Goal: Task Accomplishment & Management: Complete application form

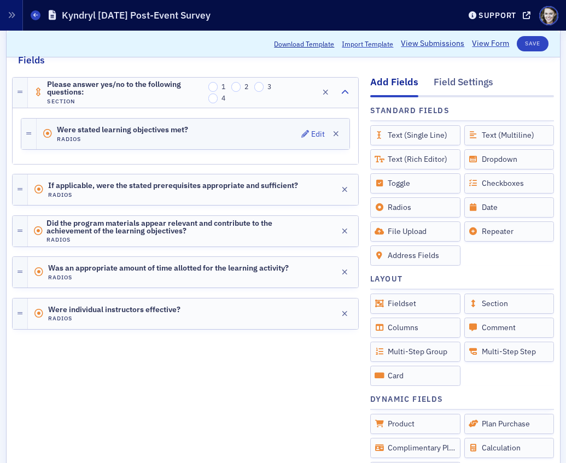
scroll to position [153, 0]
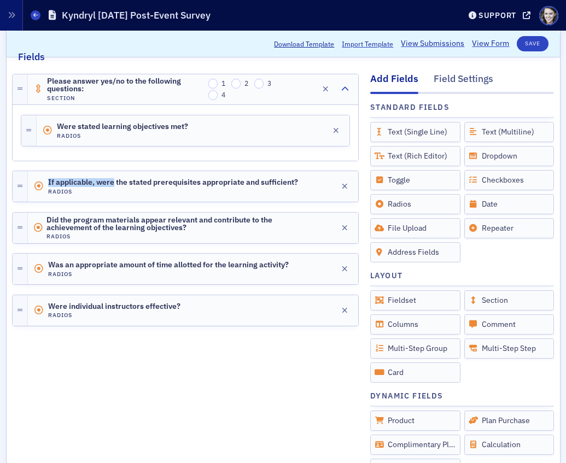
drag, startPoint x: 113, startPoint y: 183, endPoint x: 127, endPoint y: 150, distance: 35.5
click at [127, 150] on div "Please answer yes/no to the following questions: Section 1 2 3 4 Edit Were stat…" at bounding box center [185, 200] width 347 height 272
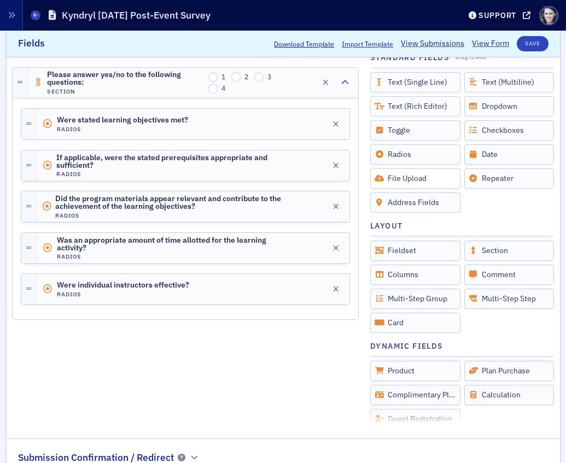
scroll to position [208, 0]
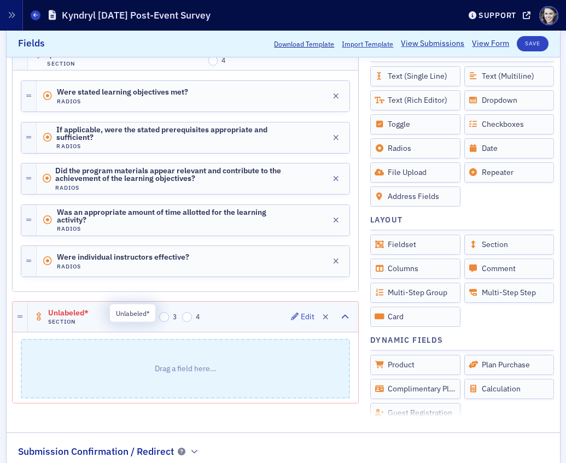
click at [68, 313] on span "Unlabeled*" at bounding box center [78, 313] width 61 height 9
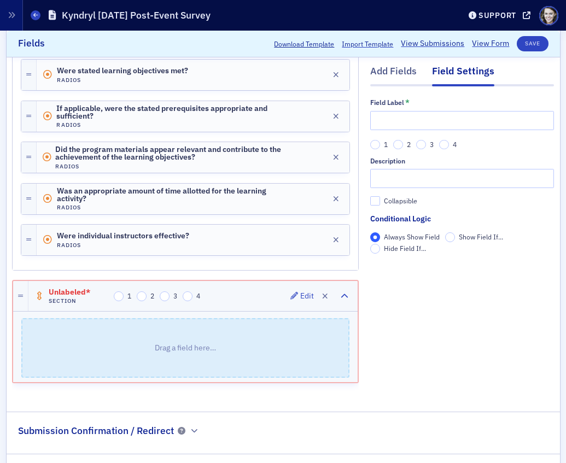
click at [60, 288] on span "Unlabeled*" at bounding box center [79, 292] width 61 height 9
click at [299, 298] on span "Edit" at bounding box center [302, 296] width 24 height 8
click at [402, 120] on input "text" at bounding box center [462, 120] width 184 height 19
paste input "1 = low score, 5 (or 10 for NPS) = high score"
type input "1 = low score, 5 (or 10 for NPS) = high score"
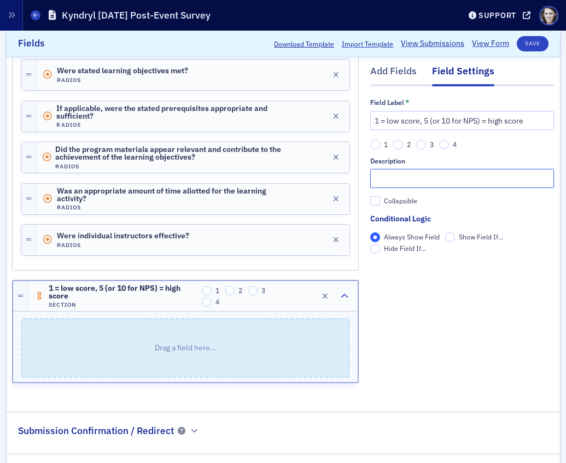
click at [390, 179] on input "text" at bounding box center [462, 179] width 184 height 19
paste input "1 = low score, 5 (or 10 for NPS) = high score"
type input "1 = low score, 5 (or 10 for NPS) = high score"
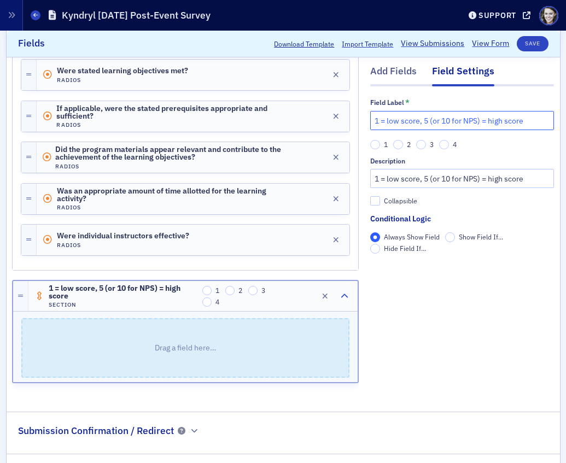
click at [380, 119] on input "1 = low score, 5 (or 10 for NPS) = high score" at bounding box center [462, 120] width 184 height 19
type input "Please rate the following:"
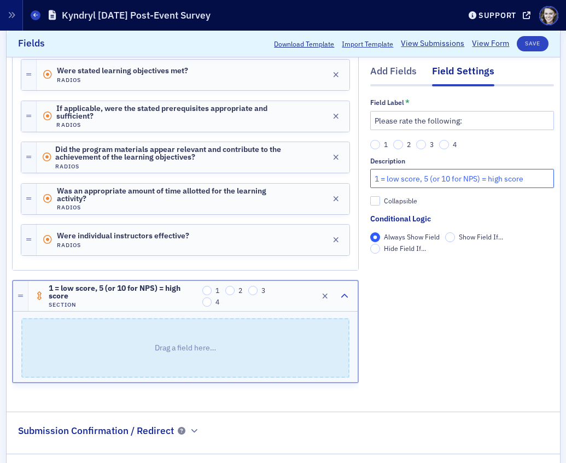
click at [534, 179] on input "1 = low score, 5 (or 10 for NPS) = high score" at bounding box center [462, 179] width 184 height 19
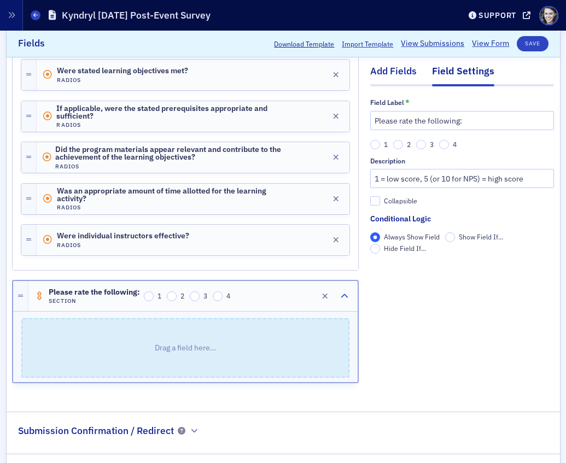
click at [388, 76] on div "Add Fields" at bounding box center [393, 75] width 46 height 20
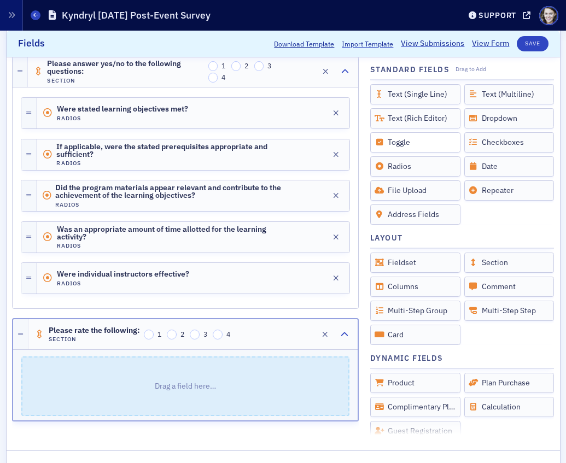
scroll to position [197, 0]
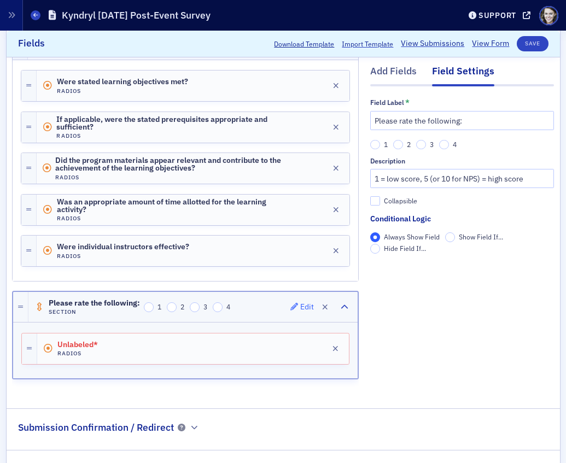
click at [299, 306] on span "Edit" at bounding box center [302, 307] width 24 height 8
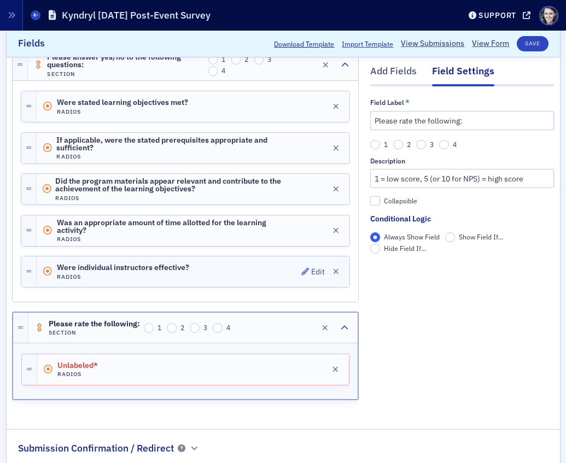
scroll to position [190, 0]
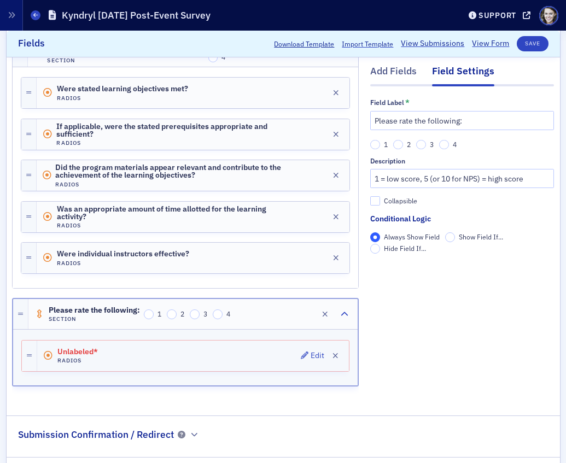
click at [190, 349] on div "Unlabeled* Radios Edit" at bounding box center [193, 356] width 312 height 31
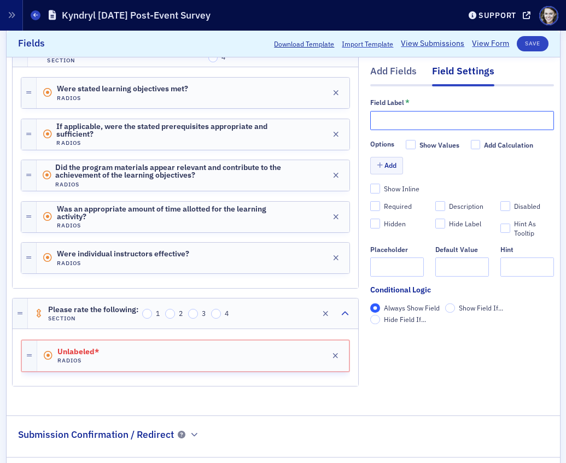
click at [412, 123] on input "text" at bounding box center [462, 120] width 184 height 19
paste input "Discussion leader's knowledge of the subject matter"
type input "Discussion leader's knowledge of the subject matter"
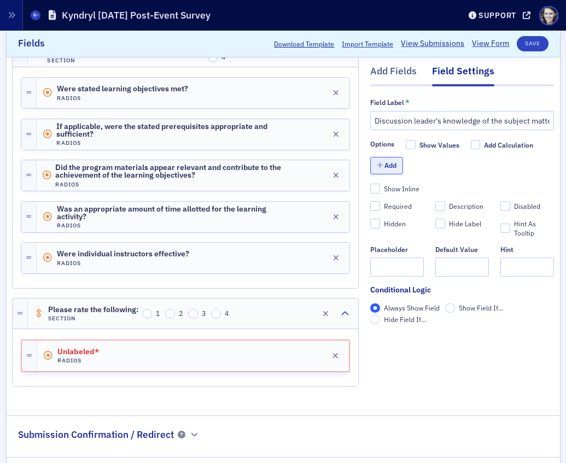
click at [385, 167] on button "Add" at bounding box center [386, 166] width 33 height 17
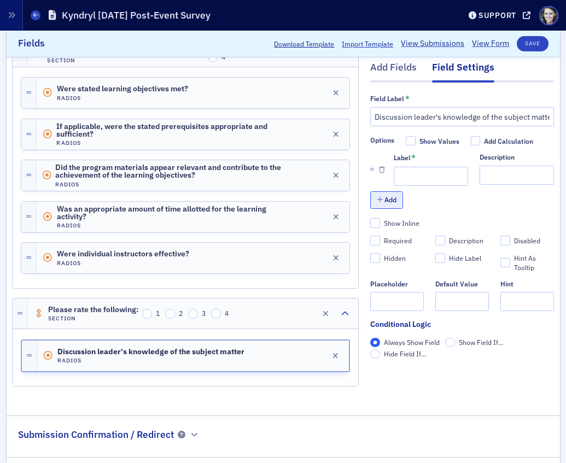
click at [382, 194] on button "Add" at bounding box center [386, 200] width 33 height 17
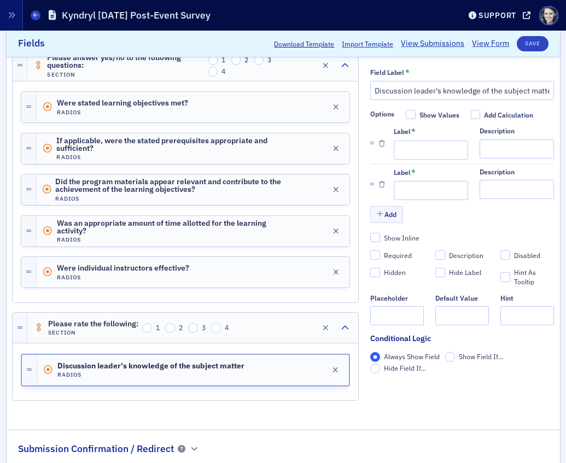
click at [382, 203] on li "Label * Description" at bounding box center [462, 184] width 184 height 41
click at [382, 208] on button "Add" at bounding box center [386, 214] width 33 height 17
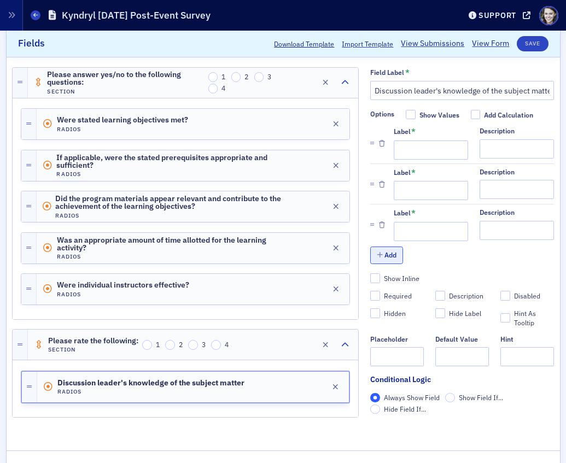
click at [379, 255] on icon "button" at bounding box center [380, 255] width 6 height 7
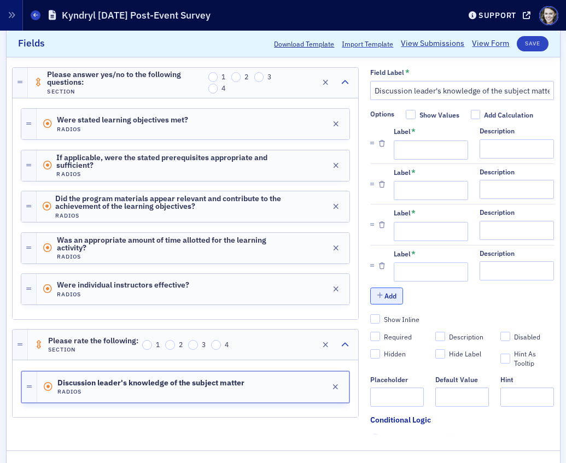
click at [388, 294] on button "Add" at bounding box center [386, 296] width 33 height 17
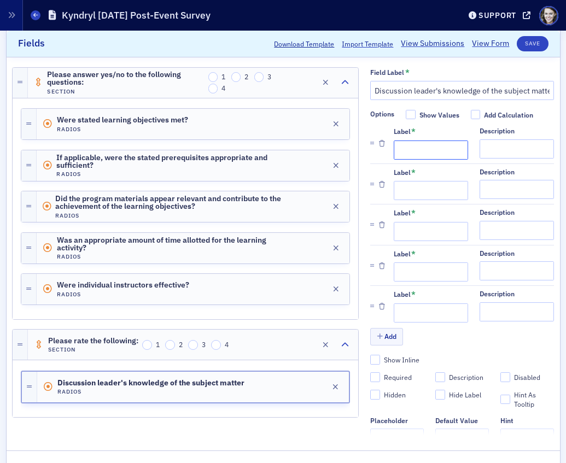
click at [424, 144] on input "Label *" at bounding box center [431, 150] width 74 height 19
type input "1"
click at [420, 185] on input "Label *" at bounding box center [431, 190] width 74 height 19
type input "2"
click at [417, 234] on input "Label *" at bounding box center [431, 231] width 74 height 19
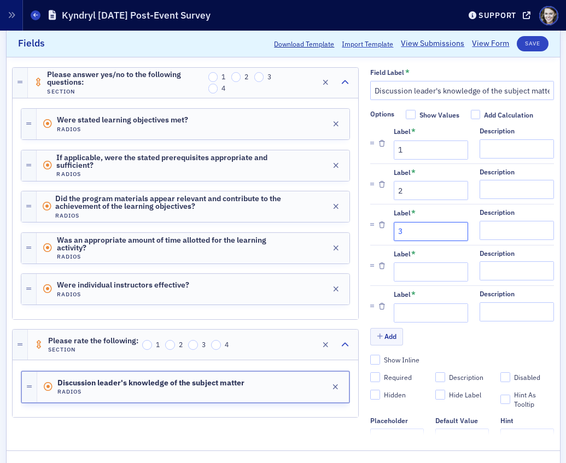
type input "3"
click at [413, 268] on input "Label *" at bounding box center [431, 272] width 74 height 19
type input "4"
click at [413, 318] on input "Label *" at bounding box center [431, 313] width 74 height 19
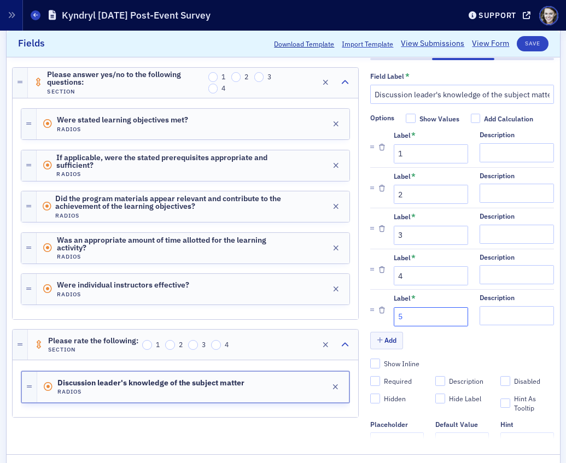
scroll to position [147, 0]
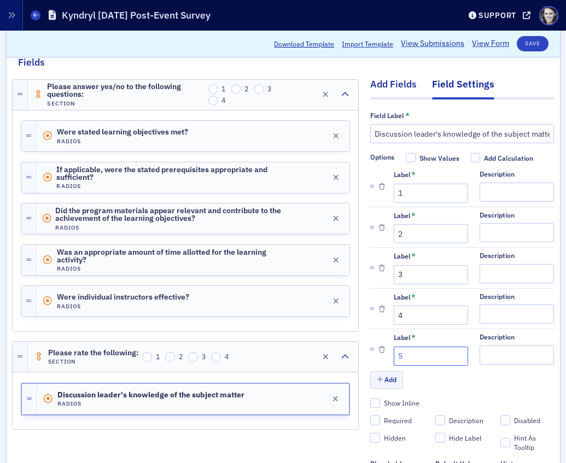
type input "5"
click at [392, 85] on div "Add Fields" at bounding box center [393, 87] width 46 height 20
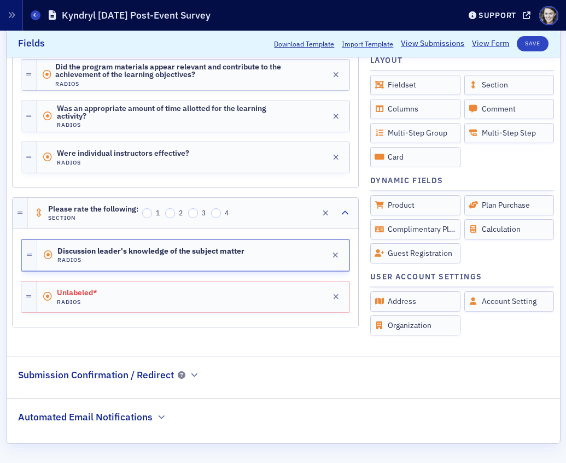
scroll to position [290, 0]
click at [126, 297] on div "Unlabeled* Radios Edit" at bounding box center [193, 297] width 313 height 31
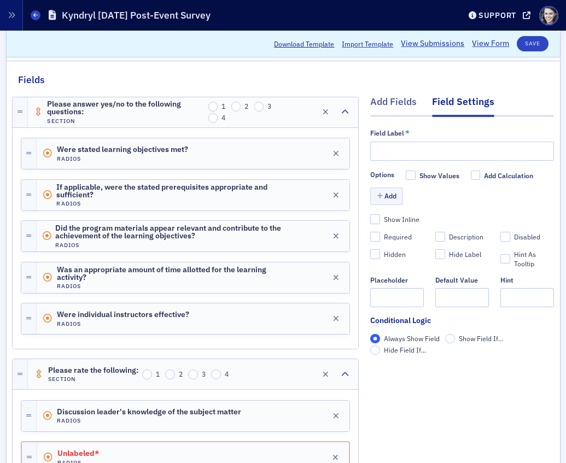
scroll to position [70, 0]
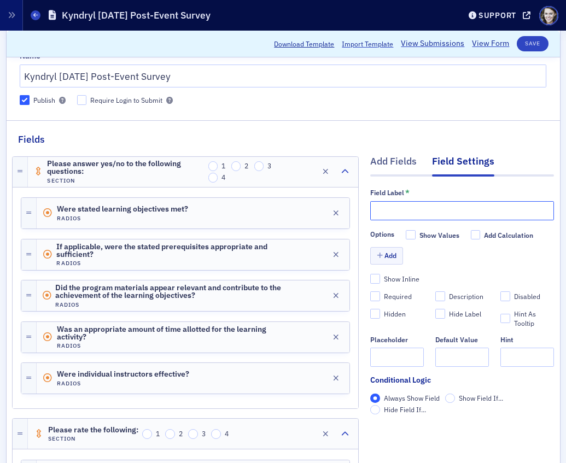
click at [387, 217] on input "text" at bounding box center [462, 210] width 184 height 19
paste input "Discussion leader's presentation skills"
type input "Discussion leader's presentation skills"
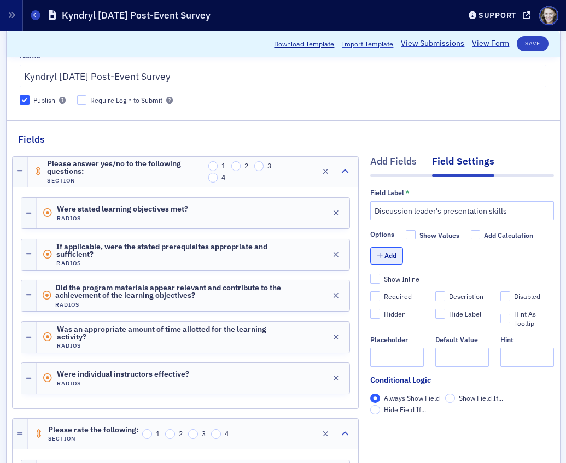
click at [391, 254] on button "Add" at bounding box center [386, 255] width 33 height 17
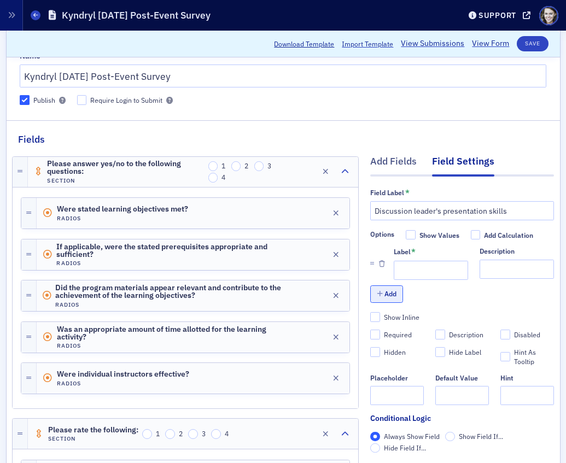
click at [382, 291] on icon "button" at bounding box center [380, 294] width 6 height 7
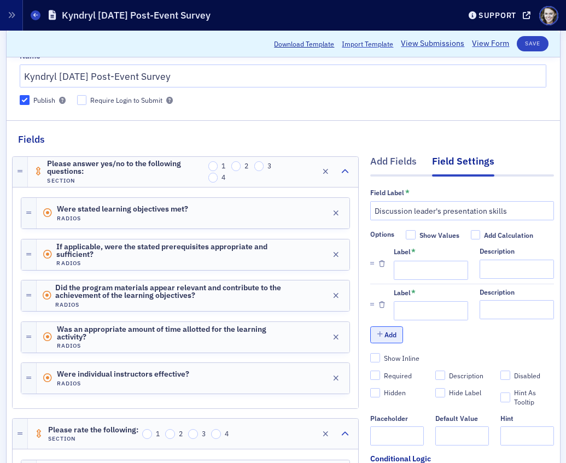
click at [388, 330] on button "Add" at bounding box center [386, 335] width 33 height 17
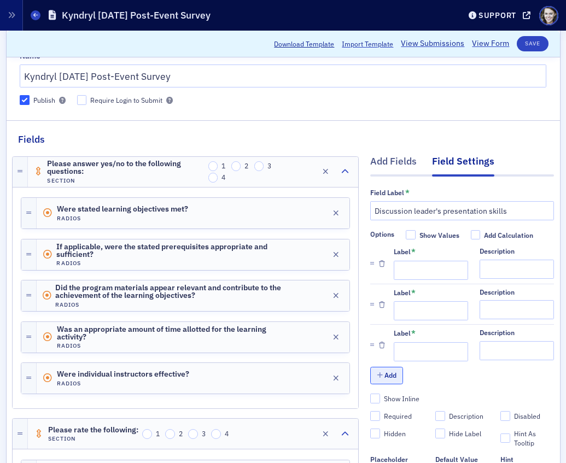
click at [387, 370] on button "Add" at bounding box center [386, 375] width 33 height 17
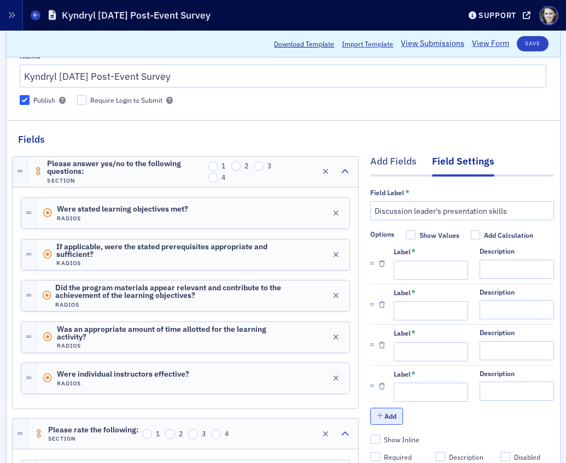
click at [385, 417] on button "Add" at bounding box center [386, 416] width 33 height 17
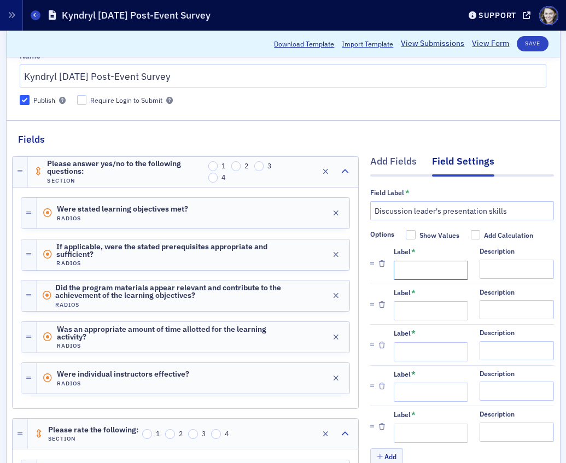
click at [414, 275] on input "Label *" at bounding box center [431, 270] width 74 height 19
type input "1"
click at [418, 308] on input "Label *" at bounding box center [431, 310] width 74 height 19
type input "2"
click at [418, 362] on li "Label * Description" at bounding box center [462, 344] width 184 height 41
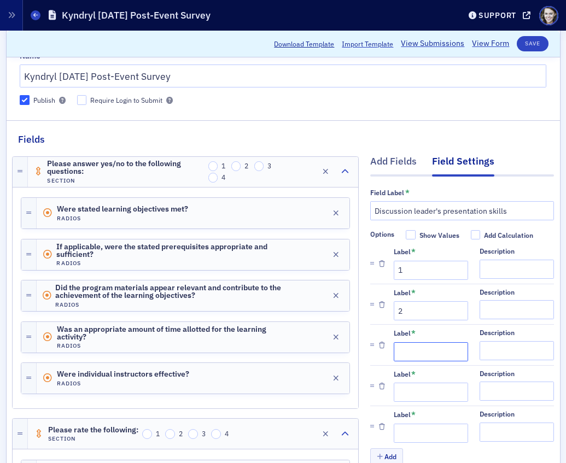
click at [411, 353] on input "Label *" at bounding box center [431, 351] width 74 height 19
type input "3"
click at [418, 387] on input "Label *" at bounding box center [431, 392] width 74 height 19
type input "4"
click at [417, 432] on input "Label *" at bounding box center [431, 433] width 74 height 19
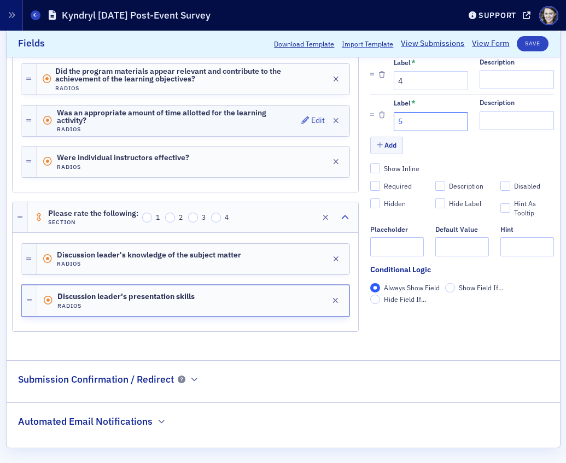
scroll to position [291, 0]
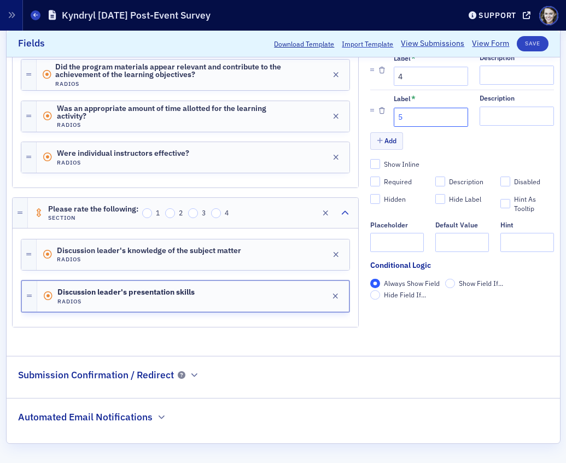
type input "5"
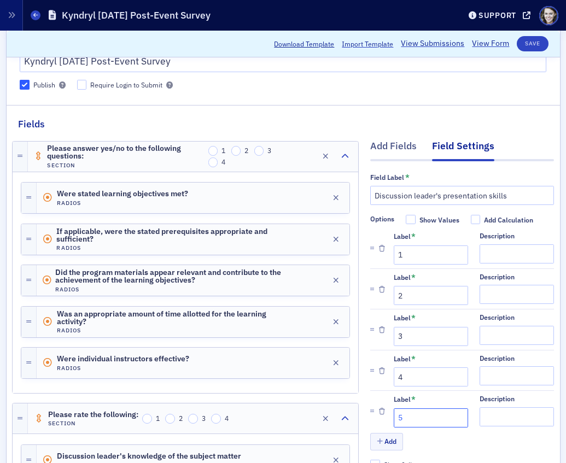
scroll to position [74, 0]
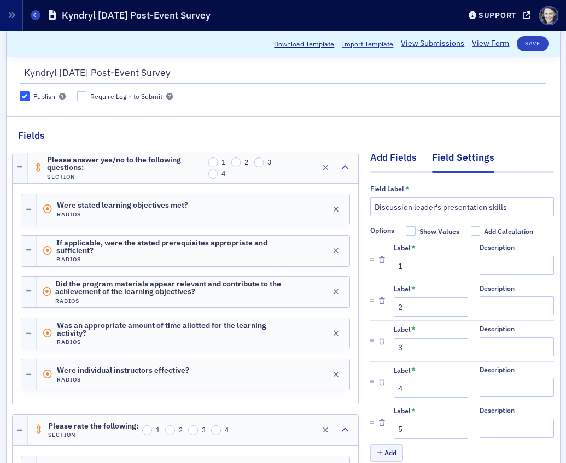
click at [396, 154] on div "Add Fields" at bounding box center [393, 160] width 46 height 20
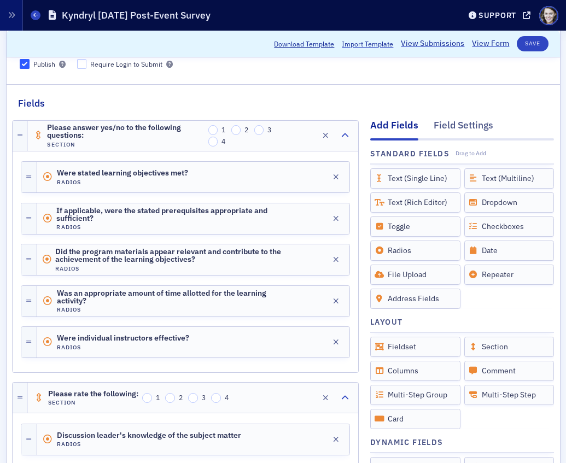
scroll to position [99, 0]
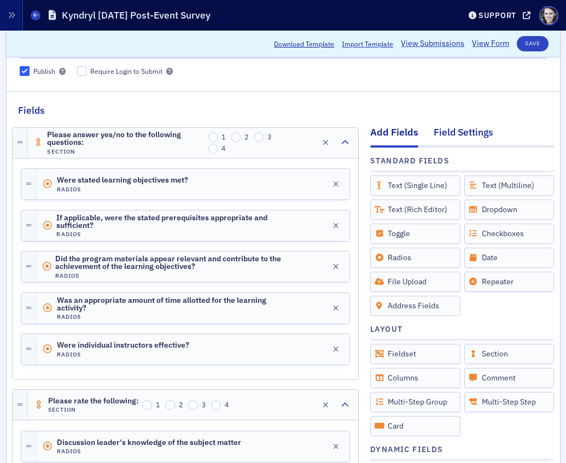
click at [451, 129] on div "Field Settings" at bounding box center [464, 135] width 60 height 20
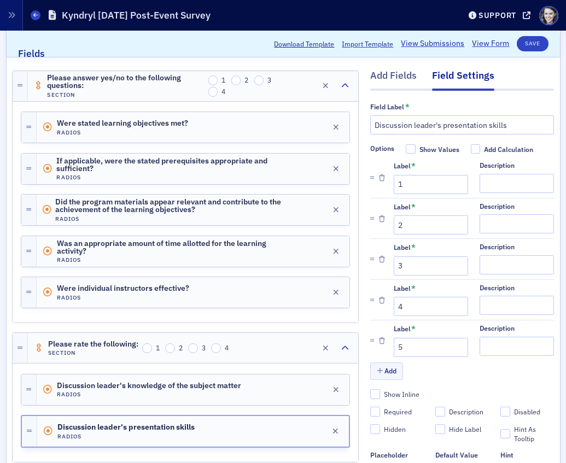
scroll to position [63, 0]
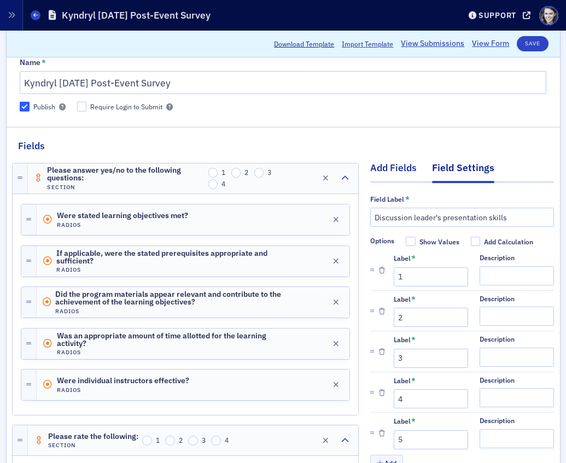
click at [398, 168] on div "Add Fields" at bounding box center [393, 171] width 46 height 20
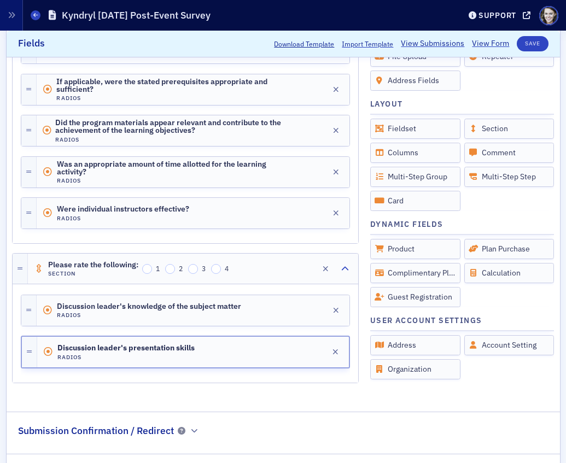
scroll to position [206, 0]
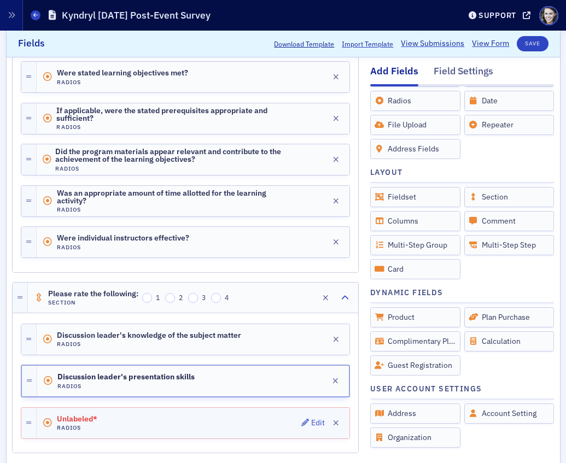
click at [194, 417] on div "Unlabeled* Radios Edit" at bounding box center [193, 423] width 313 height 31
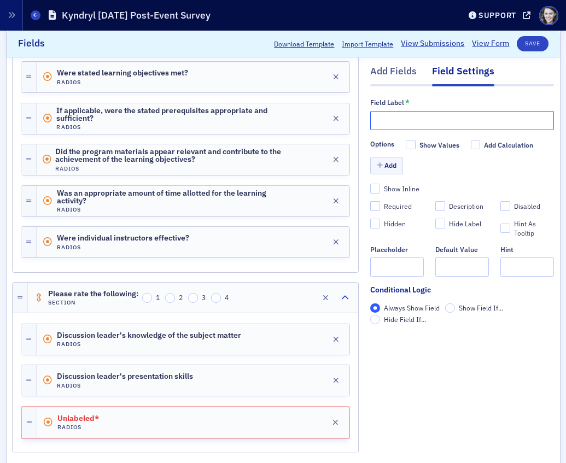
click at [435, 116] on input "text" at bounding box center [462, 120] width 184 height 19
paste input "Accuracy and relevancy of program materials"
type input "Accuracy and relevancy of program materials"
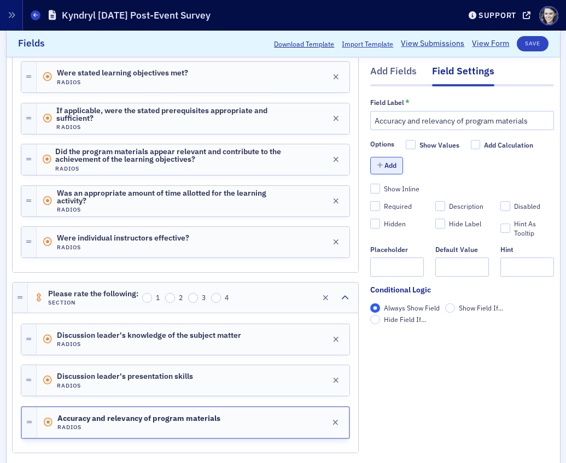
click at [386, 166] on button "Add" at bounding box center [386, 166] width 33 height 17
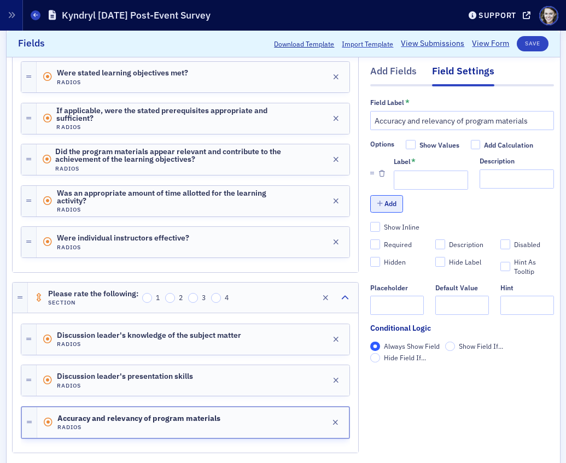
click at [385, 201] on button "Add" at bounding box center [386, 204] width 33 height 17
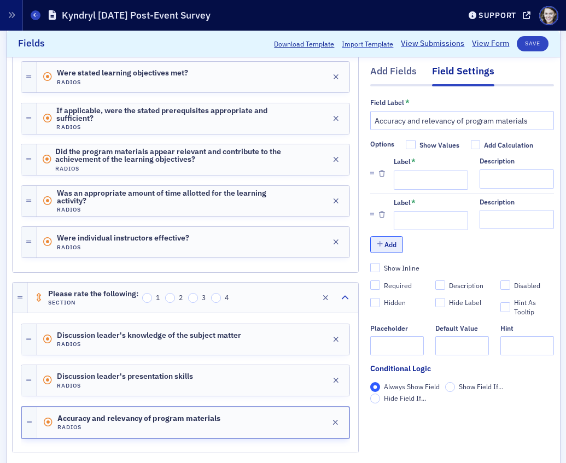
click at [383, 243] on button "Add" at bounding box center [386, 244] width 33 height 17
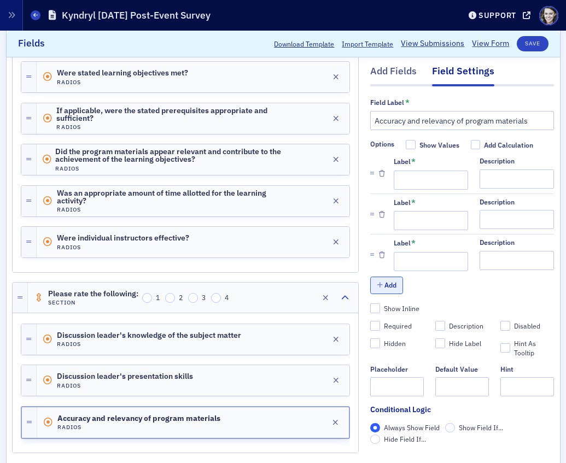
click at [381, 293] on button "Add" at bounding box center [386, 285] width 33 height 17
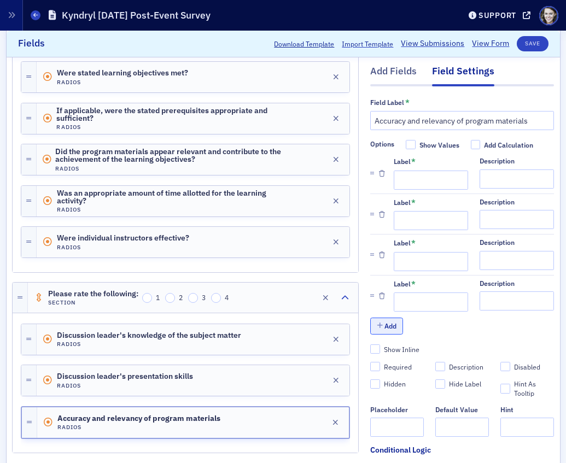
click at [382, 327] on button "Add" at bounding box center [386, 326] width 33 height 17
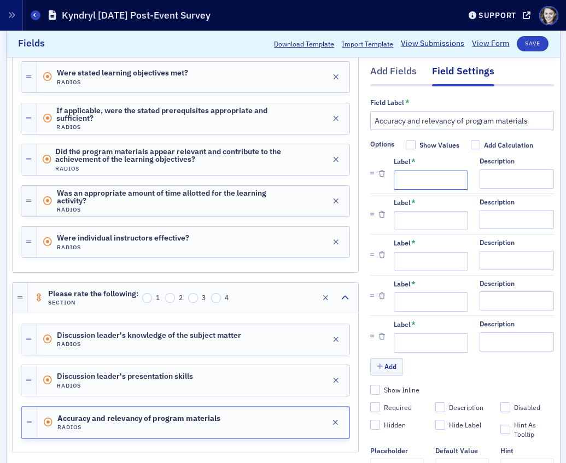
click at [409, 181] on input "Label *" at bounding box center [431, 180] width 74 height 19
type input "1"
click at [409, 219] on input "Label *" at bounding box center [431, 221] width 74 height 19
type input "2"
click at [409, 259] on input "Label *" at bounding box center [431, 261] width 74 height 19
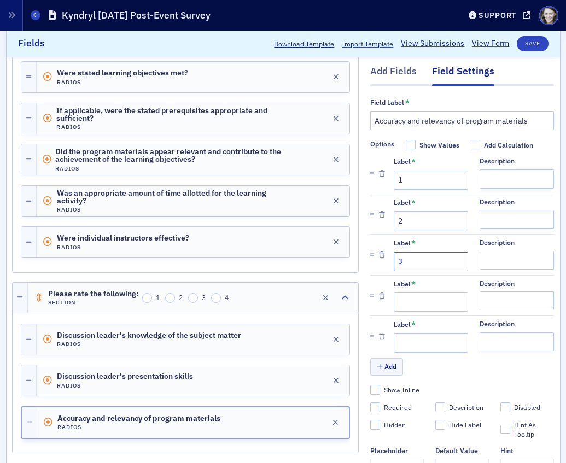
type input "3"
click at [404, 299] on input "Label *" at bounding box center [431, 302] width 74 height 19
type input "4"
click at [399, 345] on input "Label *" at bounding box center [431, 343] width 74 height 19
type input "5"
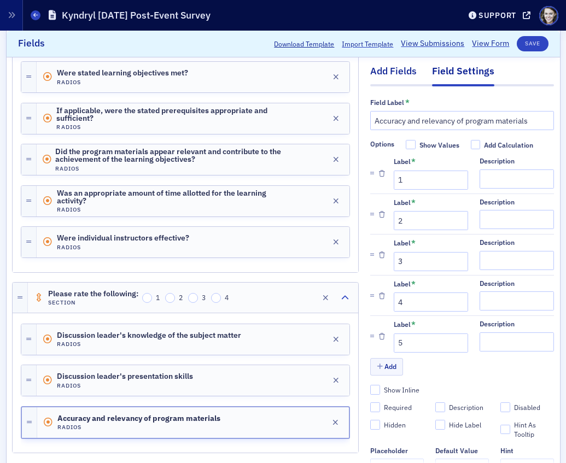
click at [400, 72] on div "Add Fields" at bounding box center [393, 75] width 46 height 20
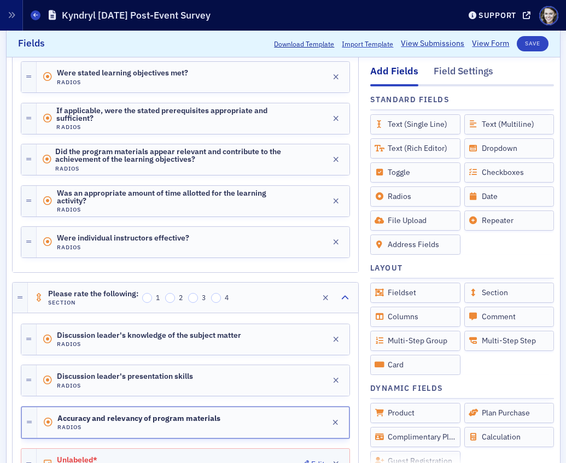
click at [205, 452] on div "Unlabeled* Toggle Edit" at bounding box center [193, 464] width 313 height 31
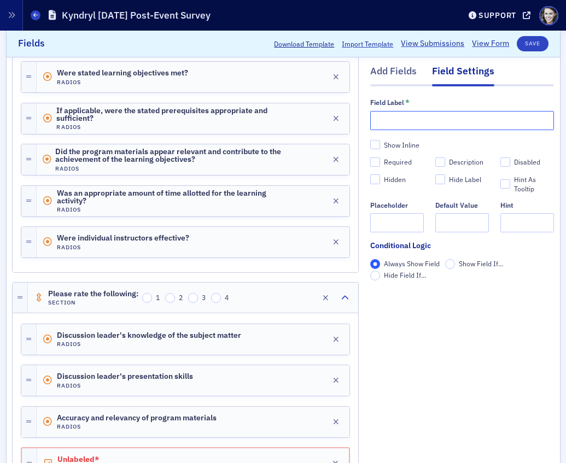
click at [400, 121] on input "text" at bounding box center [462, 120] width 184 height 19
paste input "Overall rating of this course"
type input "Overall rating of this course"
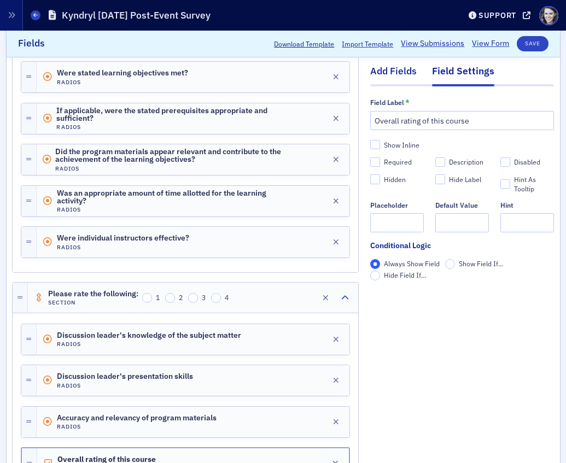
click at [404, 76] on div "Add Fields" at bounding box center [393, 75] width 46 height 20
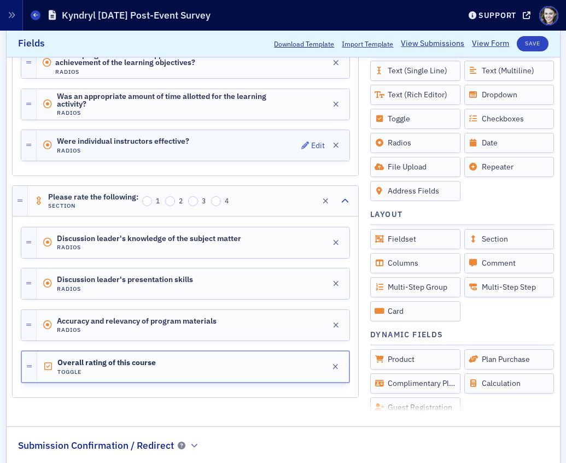
scroll to position [324, 0]
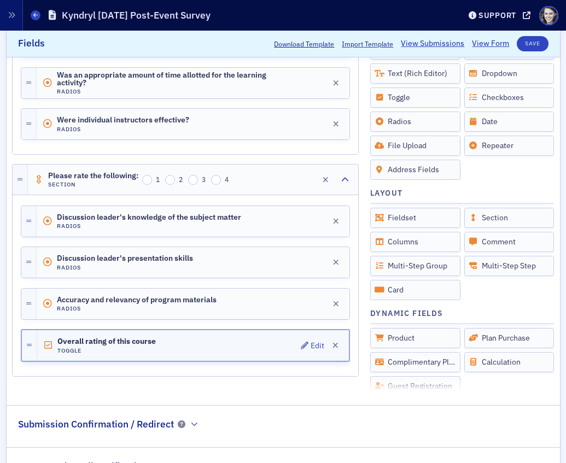
click at [176, 343] on div "Overall rating of this course Toggle Edit" at bounding box center [193, 345] width 312 height 31
click at [302, 342] on icon "button" at bounding box center [305, 346] width 8 height 8
click at [312, 351] on button "Edit" at bounding box center [313, 345] width 24 height 15
click at [311, 344] on div "Edit" at bounding box center [318, 346] width 14 height 6
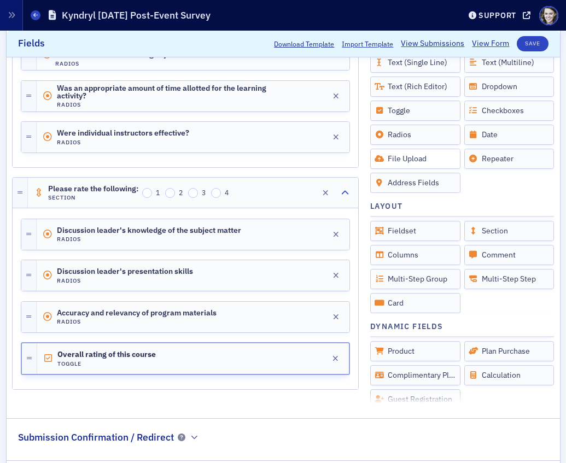
scroll to position [374, 0]
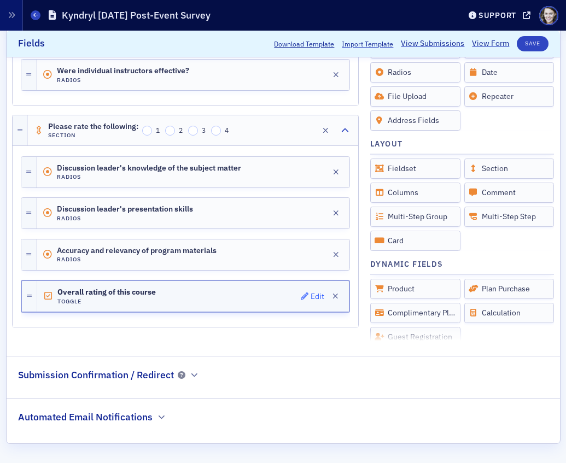
click at [306, 291] on button "Edit" at bounding box center [313, 296] width 24 height 15
click at [307, 296] on icon "button" at bounding box center [305, 297] width 8 height 8
click at [155, 293] on span "Overall rating of this course" at bounding box center [106, 292] width 98 height 9
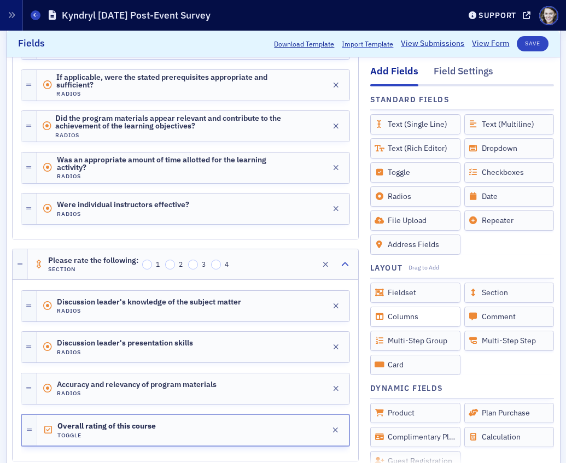
scroll to position [228, 0]
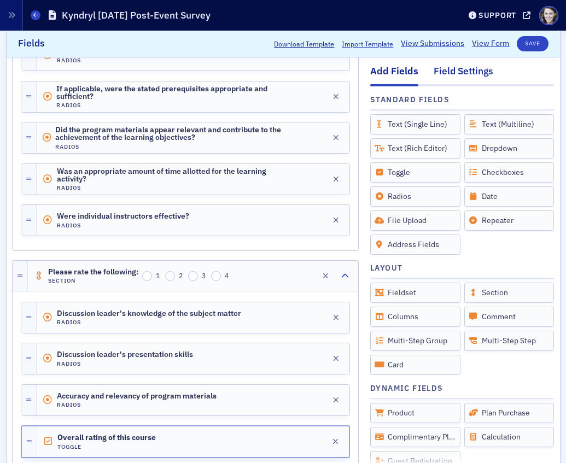
click at [460, 75] on div "Field Settings" at bounding box center [464, 75] width 60 height 20
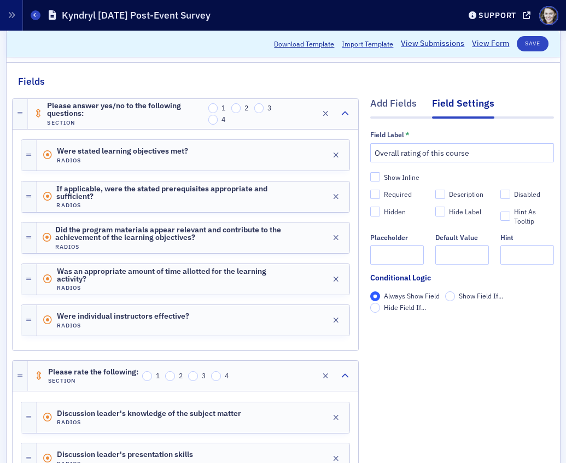
scroll to position [119, 0]
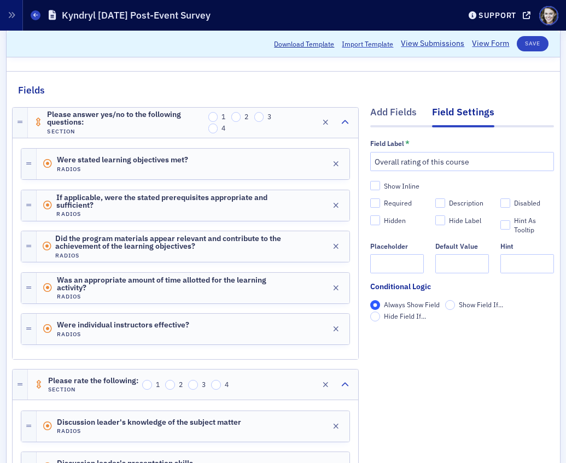
click at [387, 197] on div "Show Inline Required Description Disabled Hidden Hide Label Hint As Tooltip Pla…" at bounding box center [462, 227] width 184 height 93
click at [371, 206] on input "Required" at bounding box center [375, 204] width 10 height 10
checkbox input "true"
type input "required"
click at [132, 164] on span "Were stated learning objectives met?" at bounding box center [122, 160] width 131 height 9
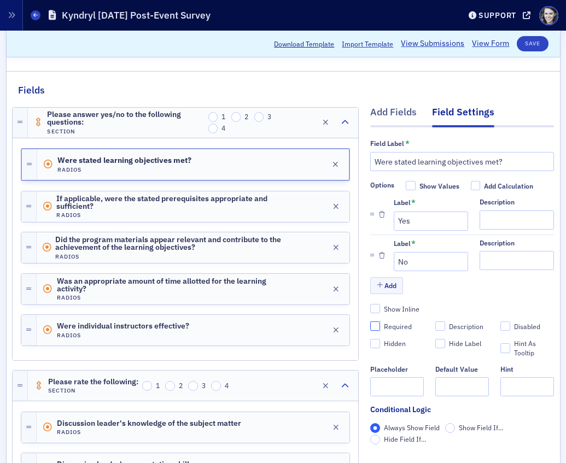
click at [377, 325] on input "Required" at bounding box center [375, 327] width 10 height 10
checkbox input "true"
type input "required"
click at [180, 210] on span "If applicable, were the stated prerequisites appropriate and sufficient?" at bounding box center [176, 203] width 241 height 16
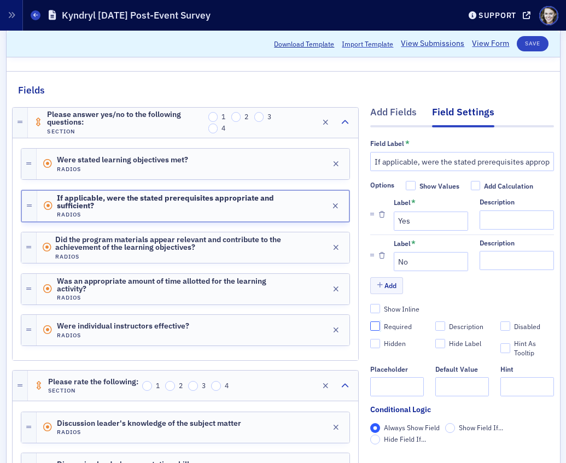
click at [374, 324] on input "Required" at bounding box center [375, 327] width 10 height 10
checkbox input "true"
type input "required"
click at [284, 248] on span "Did the program materials appear relevant and contribute to the achievement of …" at bounding box center [176, 244] width 243 height 16
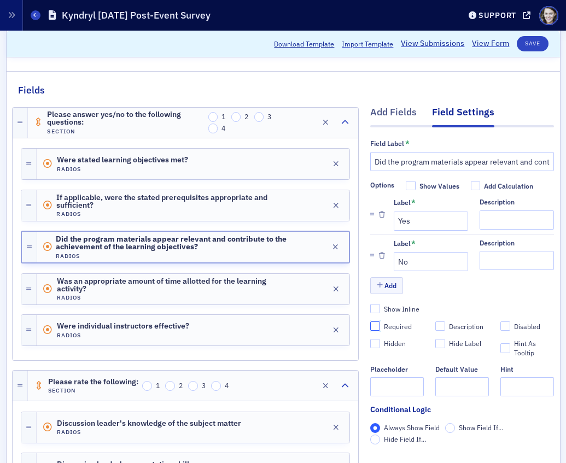
click at [378, 327] on input "Required" at bounding box center [375, 327] width 10 height 10
checkbox input "true"
type input "required"
click at [286, 283] on span "Was an appropriate amount of time allotted for the learning activity?" at bounding box center [177, 285] width 241 height 16
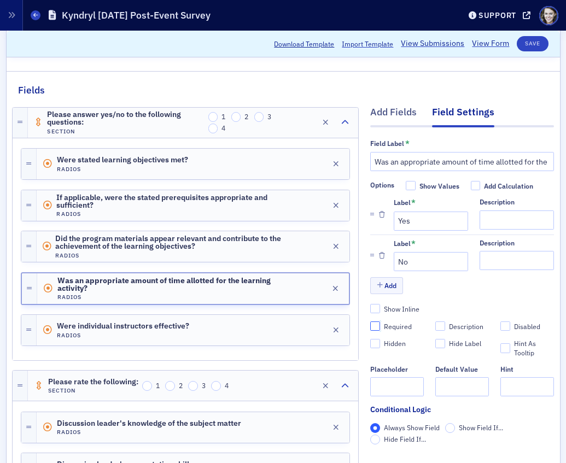
click at [375, 327] on input "Required" at bounding box center [375, 327] width 10 height 10
checkbox input "true"
type input "required"
click at [280, 329] on div "Were individual instructors effective? Radios Edit" at bounding box center [193, 330] width 313 height 31
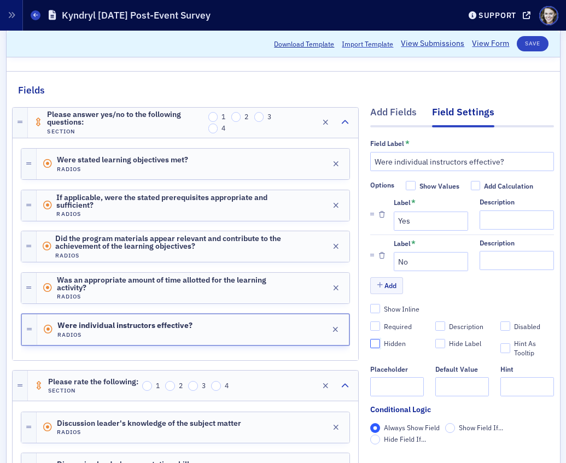
click at [375, 341] on input "Hidden" at bounding box center [375, 344] width 10 height 10
checkbox input "true"
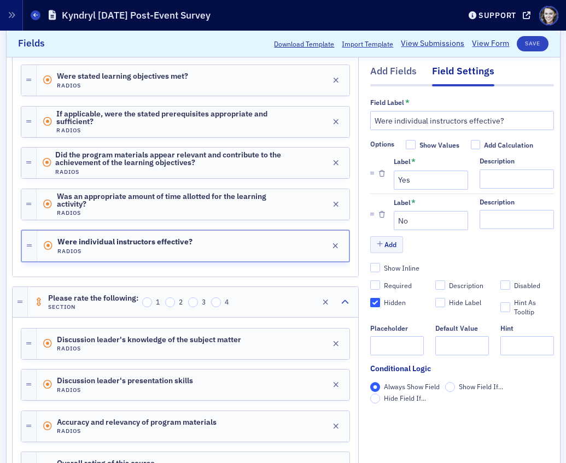
scroll to position [219, 0]
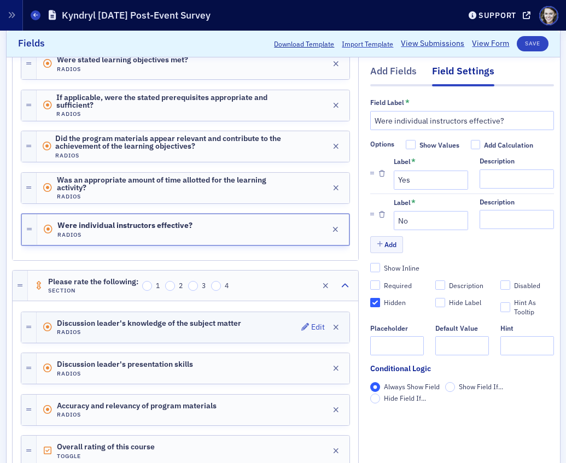
click at [256, 333] on div "Discussion leader's knowledge of the subject matter Radios Edit" at bounding box center [193, 327] width 313 height 31
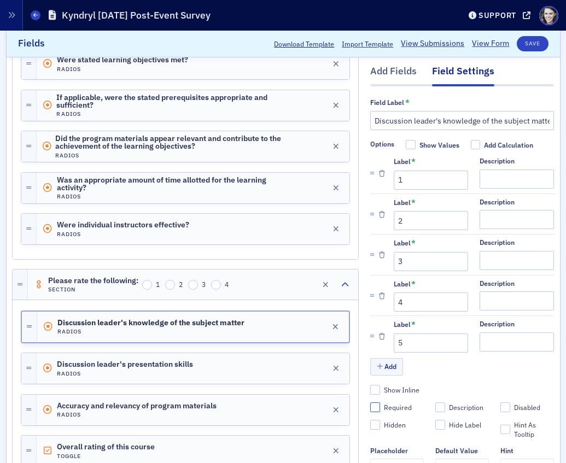
click at [373, 412] on input "Required" at bounding box center [375, 408] width 10 height 10
checkbox input "true"
type input "required"
click at [240, 372] on div "Discussion leader's presentation skills Radios Edit" at bounding box center [193, 368] width 313 height 31
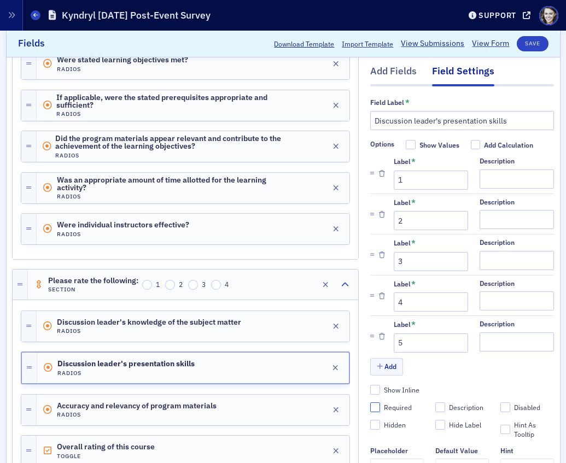
click at [374, 406] on input "Required" at bounding box center [375, 408] width 10 height 10
checkbox input "true"
type input "required"
click at [245, 406] on div "Accuracy and relevancy of program materials Radios Edit" at bounding box center [193, 410] width 313 height 31
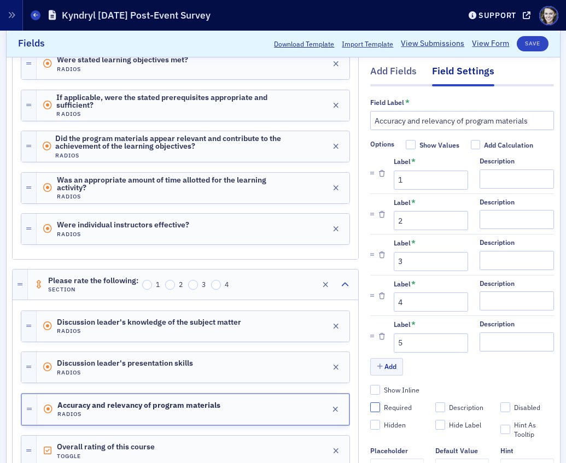
click at [377, 406] on input "Required" at bounding box center [375, 408] width 10 height 10
checkbox input "true"
type input "required"
click at [265, 445] on div "Overall rating of this course Toggle Edit" at bounding box center [193, 451] width 313 height 31
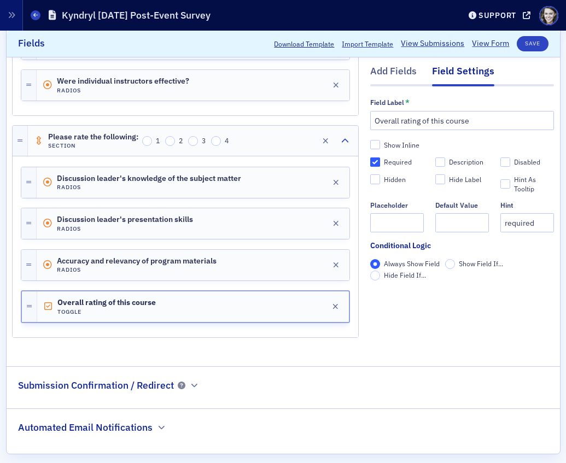
scroll to position [374, 0]
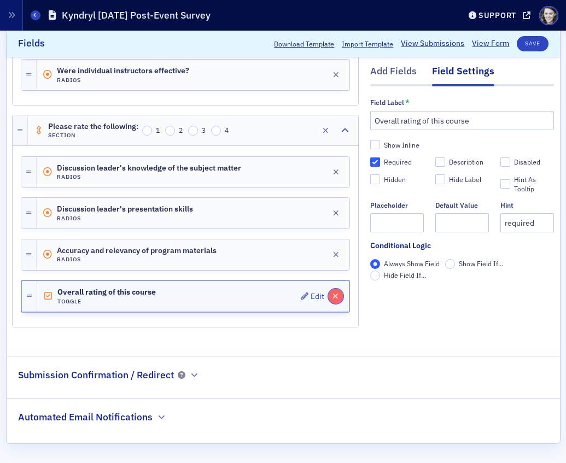
click at [333, 295] on icon "button" at bounding box center [336, 297] width 6 height 8
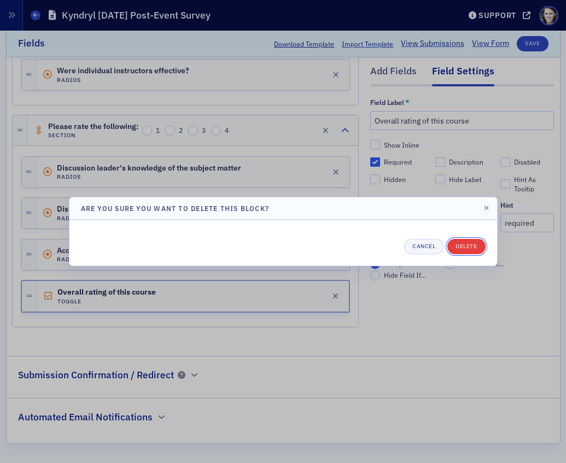
click at [460, 245] on button "Delete" at bounding box center [466, 246] width 38 height 15
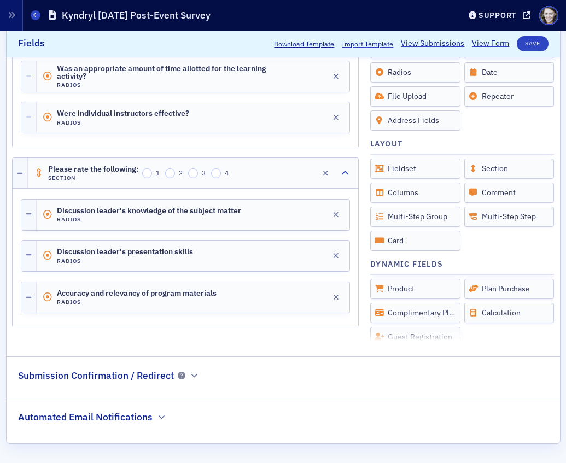
scroll to position [331, 0]
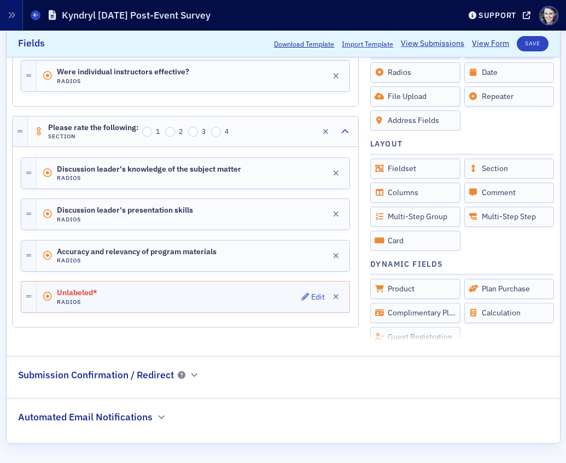
click at [251, 301] on div "Unlabeled* Radios Edit" at bounding box center [193, 297] width 313 height 31
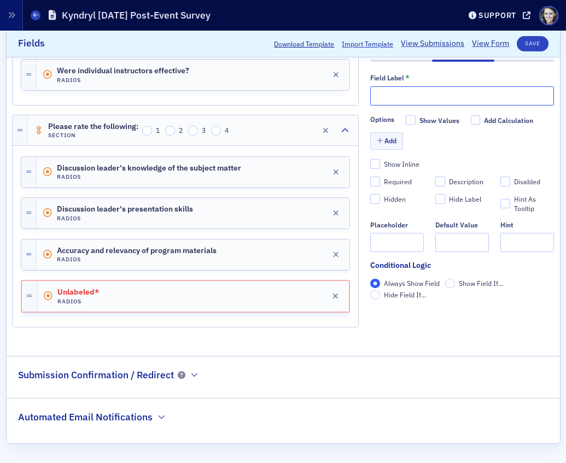
click at [418, 98] on input "text" at bounding box center [462, 95] width 184 height 19
paste input "Overall rating of this course"
type input "Overall rating of this course"
click at [393, 142] on button "Add" at bounding box center [386, 140] width 33 height 17
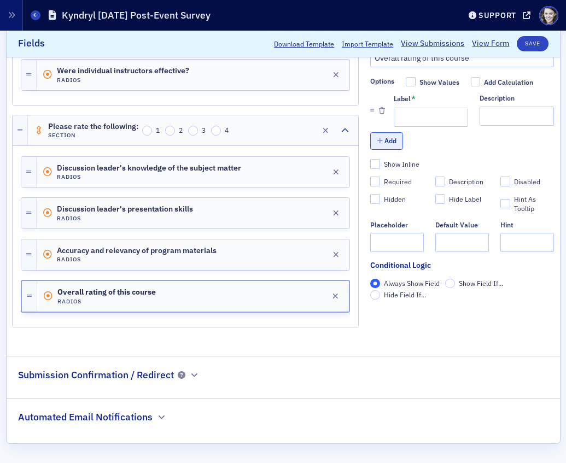
click at [392, 138] on button "Add" at bounding box center [386, 140] width 33 height 17
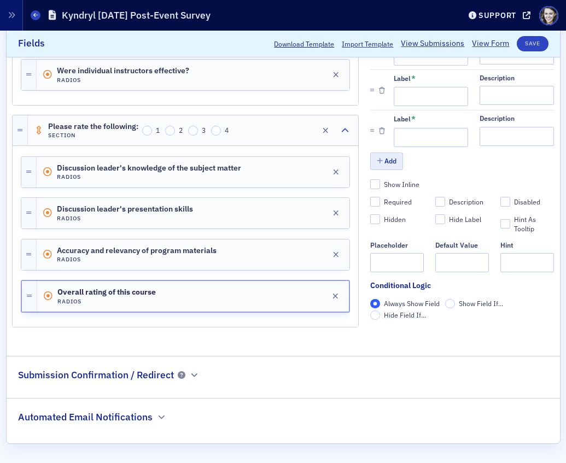
click at [392, 138] on div at bounding box center [382, 130] width 24 height 33
click at [392, 166] on button "Add" at bounding box center [386, 161] width 33 height 17
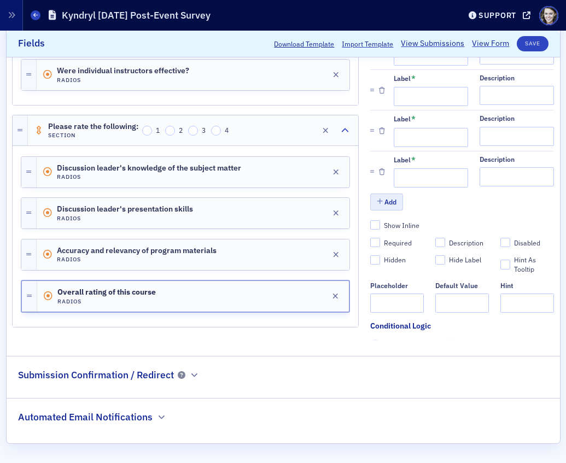
click at [392, 166] on div at bounding box center [382, 171] width 24 height 33
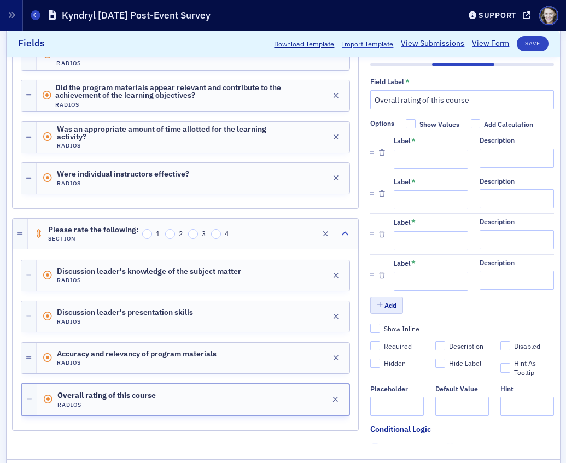
scroll to position [238, 0]
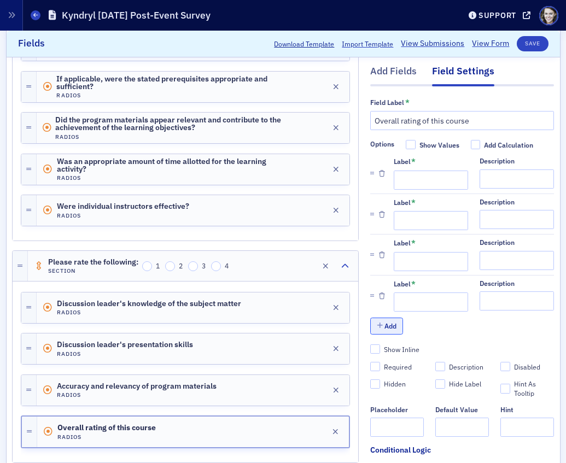
click at [377, 326] on icon "button" at bounding box center [380, 326] width 6 height 7
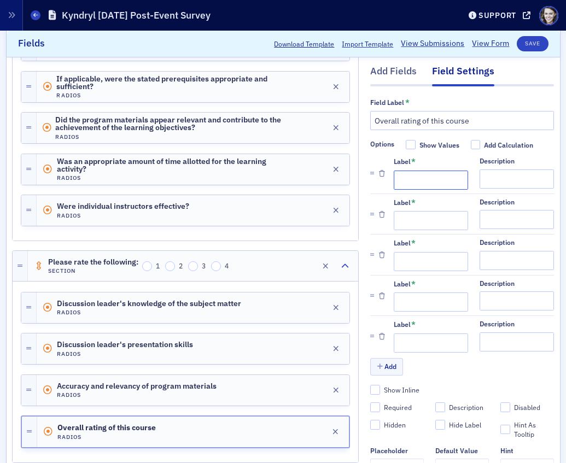
click at [420, 177] on input "Label *" at bounding box center [431, 180] width 74 height 19
type input "1"
click at [414, 222] on input "Label *" at bounding box center [431, 221] width 74 height 19
type input "2"
click at [412, 258] on input "Label *" at bounding box center [431, 261] width 74 height 19
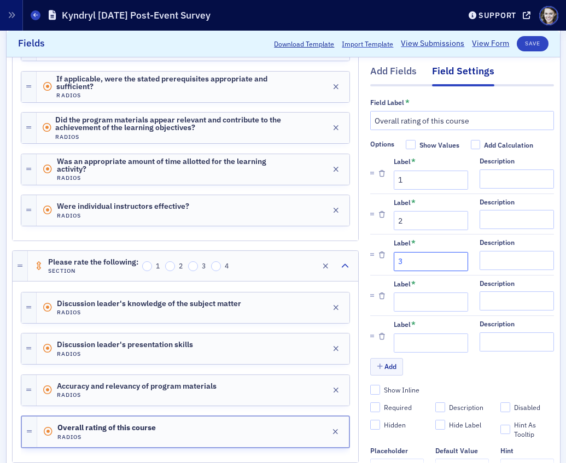
type input "3"
click at [405, 310] on input "Label *" at bounding box center [431, 302] width 74 height 19
type input "4"
click at [409, 342] on input "Label *" at bounding box center [431, 343] width 74 height 19
type input "5"
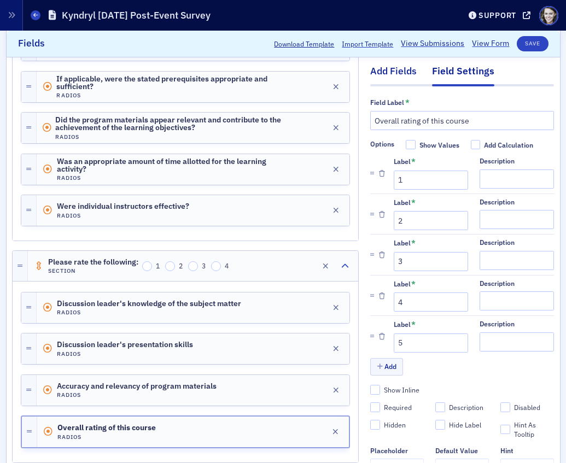
click at [406, 77] on div "Add Fields" at bounding box center [393, 75] width 46 height 20
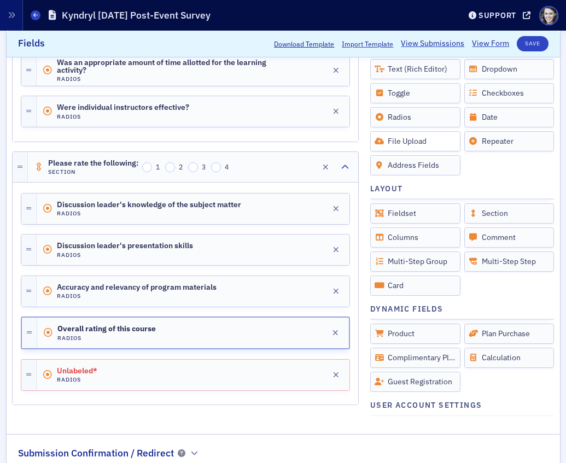
scroll to position [0, 0]
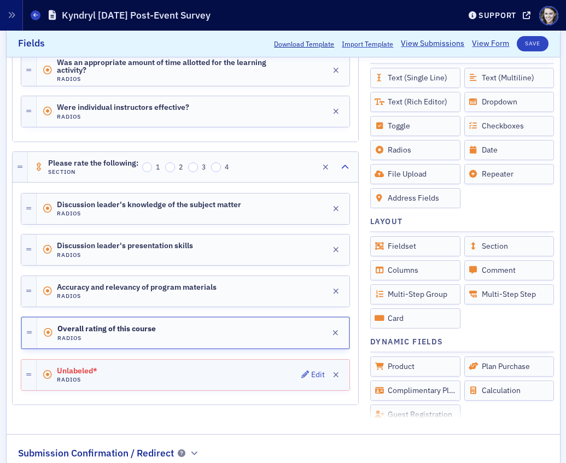
click at [193, 376] on div "Unlabeled* Radios Edit" at bounding box center [193, 375] width 313 height 31
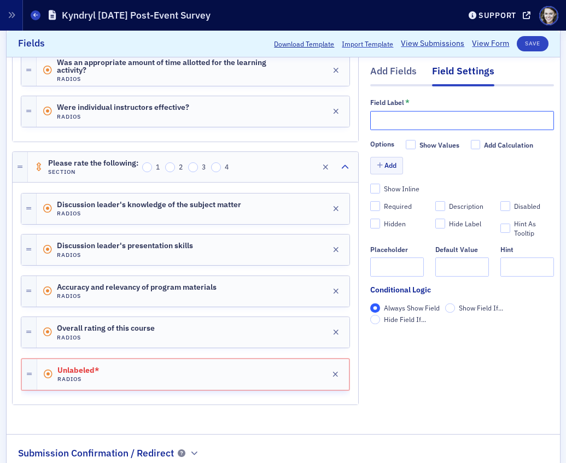
click at [421, 114] on input "text" at bounding box center [462, 120] width 184 height 19
paste input "How likely are you to recommend us to a friend or co-worker?"
type input "How likely are you to recommend us to a friend or co-worker?"
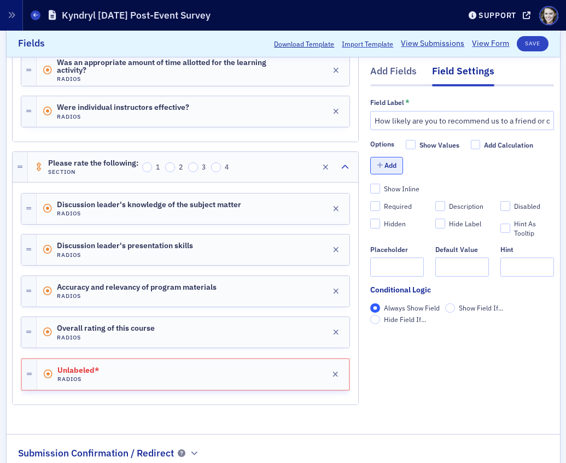
click at [397, 165] on button "Add" at bounding box center [386, 166] width 33 height 17
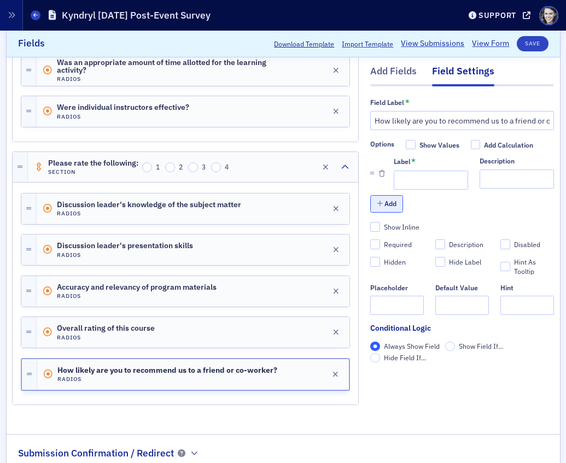
click at [383, 211] on button "Add" at bounding box center [386, 204] width 33 height 17
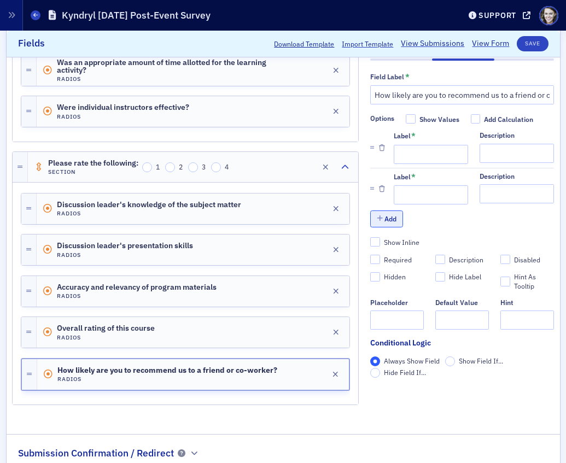
click at [383, 222] on button "Add" at bounding box center [386, 219] width 33 height 17
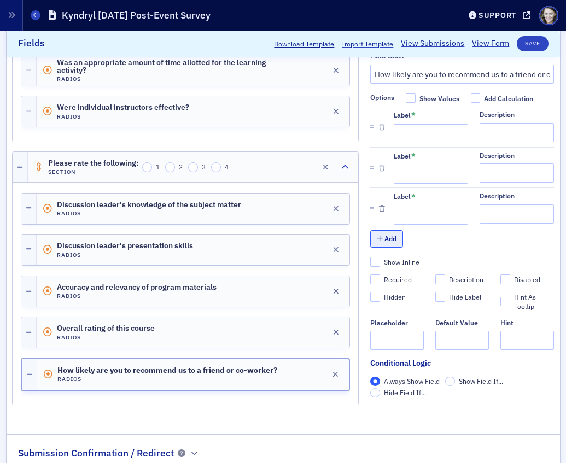
click at [383, 241] on button "Add" at bounding box center [386, 239] width 33 height 17
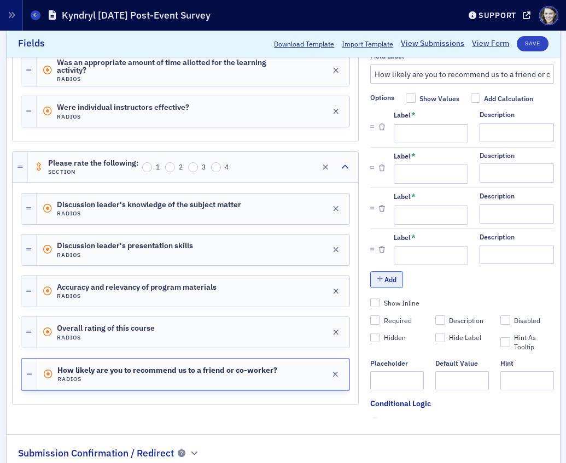
click at [382, 272] on button "Add" at bounding box center [386, 279] width 33 height 17
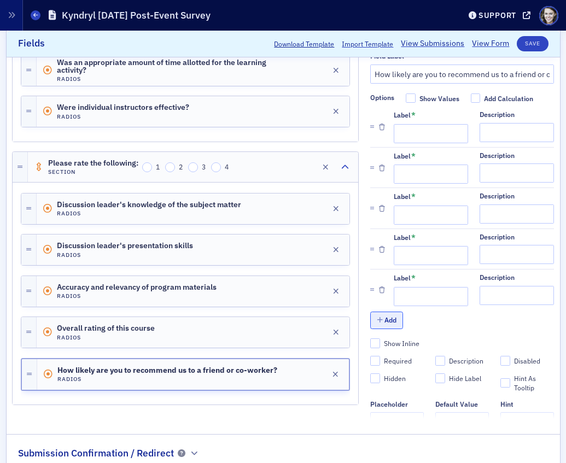
click at [386, 315] on button "Add" at bounding box center [386, 320] width 33 height 17
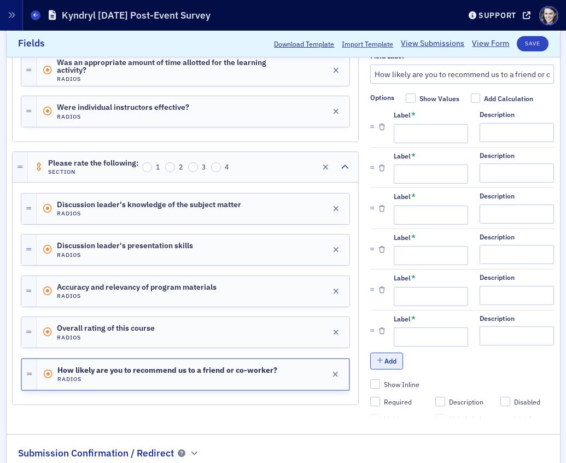
click at [383, 360] on button "Add" at bounding box center [386, 361] width 33 height 17
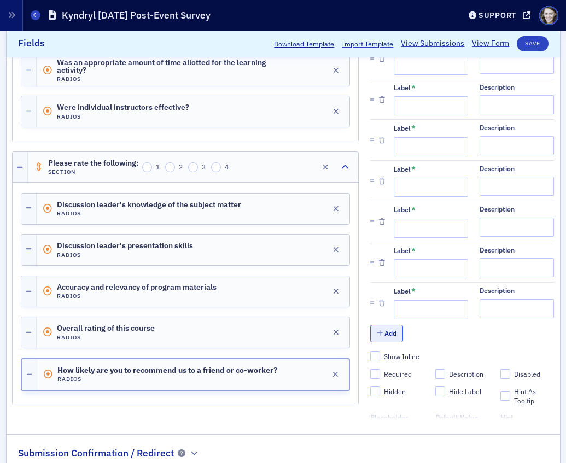
scroll to position [120, 0]
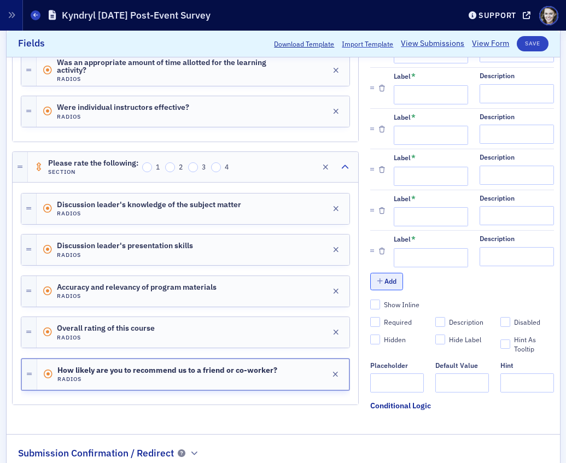
click at [393, 279] on button "Add" at bounding box center [386, 282] width 33 height 17
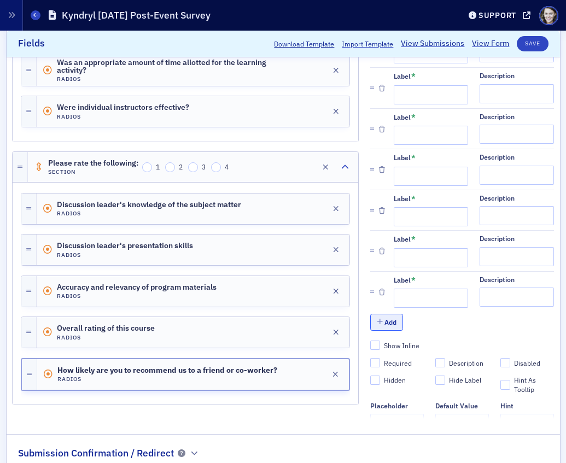
click at [393, 324] on button "Add" at bounding box center [386, 322] width 33 height 17
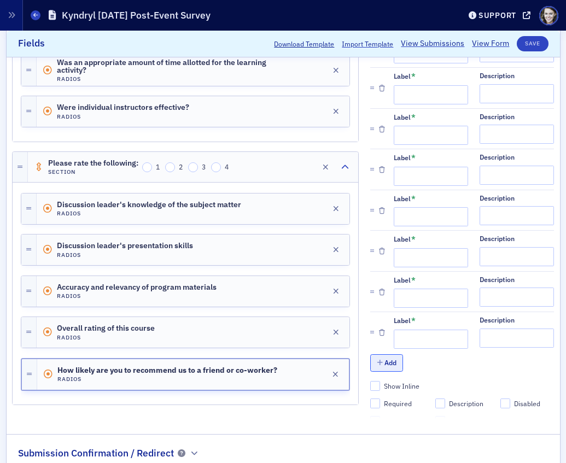
click at [389, 364] on button "Add" at bounding box center [386, 363] width 33 height 17
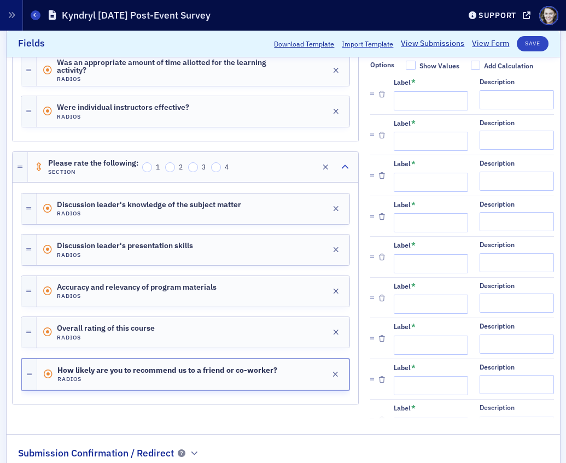
scroll to position [8, 0]
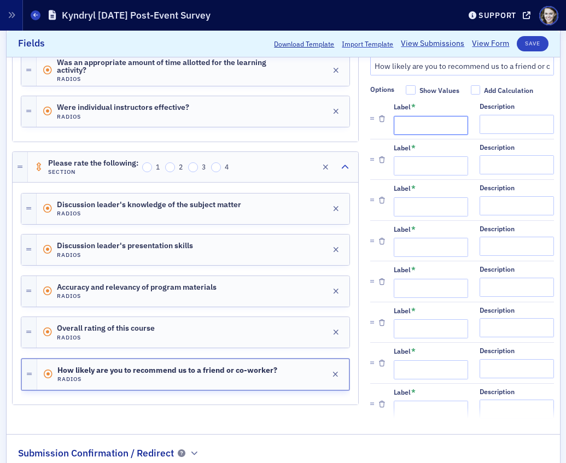
click at [406, 126] on input "Label *" at bounding box center [431, 125] width 74 height 19
type input "1"
click at [406, 164] on input "Label *" at bounding box center [431, 166] width 74 height 19
type input "2"
click at [406, 203] on input "Label *" at bounding box center [431, 206] width 74 height 19
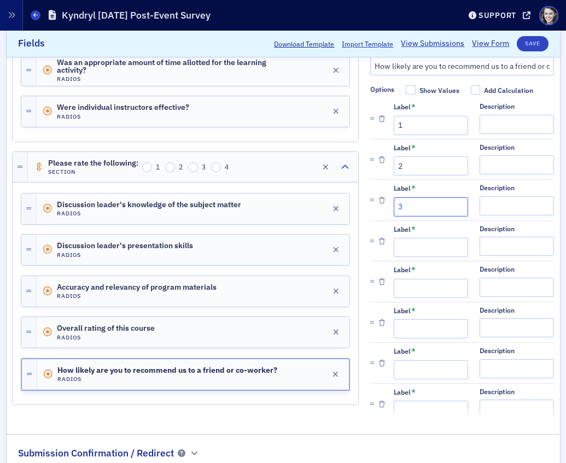
type input "3"
click at [404, 250] on input "Label *" at bounding box center [431, 248] width 74 height 19
type input "4"
click at [404, 289] on input "Label *" at bounding box center [431, 288] width 74 height 19
type input "5"
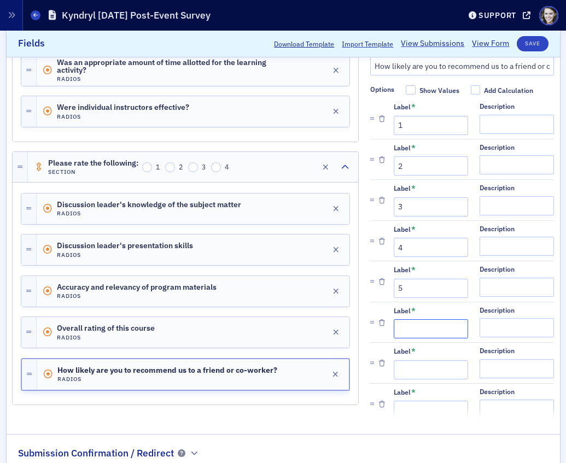
click at [406, 329] on input "Label *" at bounding box center [431, 329] width 74 height 19
type input "6"
click at [405, 363] on input "Label *" at bounding box center [431, 369] width 74 height 19
type input "7"
click at [404, 410] on input "Label *" at bounding box center [431, 411] width 74 height 19
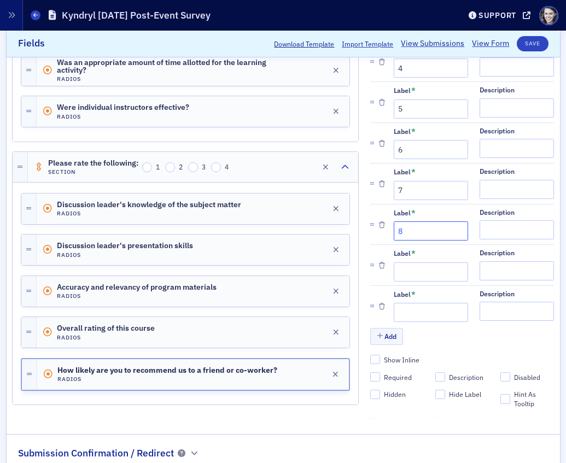
scroll to position [192, 0]
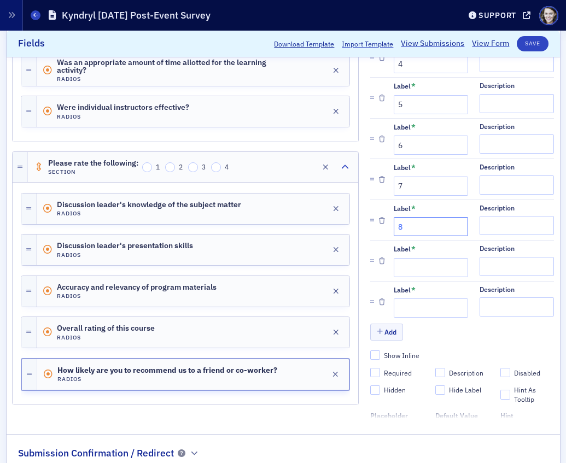
type input "8"
click at [422, 269] on input "Label *" at bounding box center [431, 267] width 74 height 19
type input "9"
click at [403, 307] on input "Label *" at bounding box center [431, 308] width 74 height 19
type input "10"
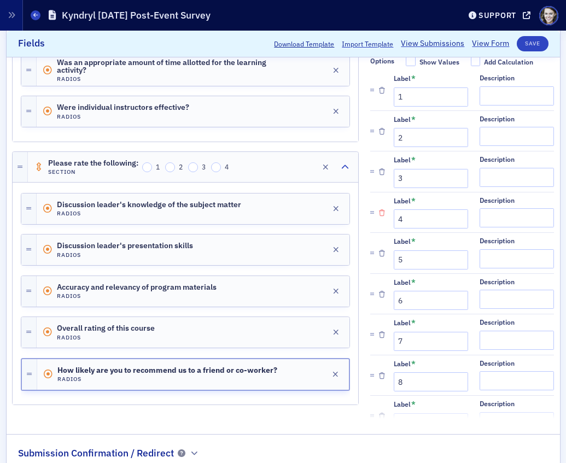
scroll to position [0, 0]
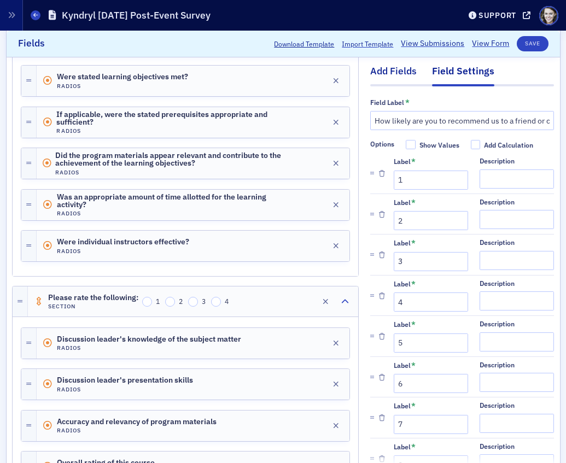
click at [394, 73] on div "Add Fields" at bounding box center [393, 75] width 46 height 20
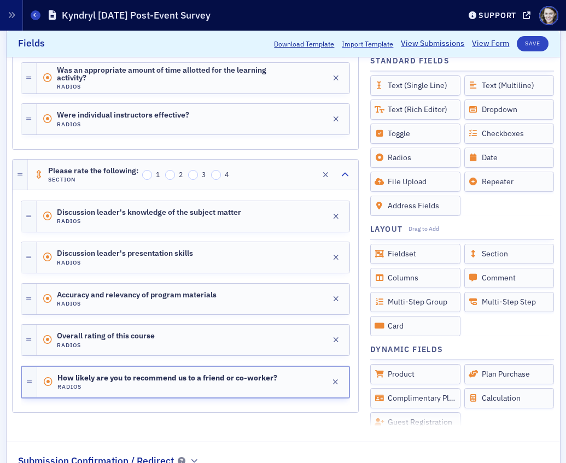
scroll to position [333, 0]
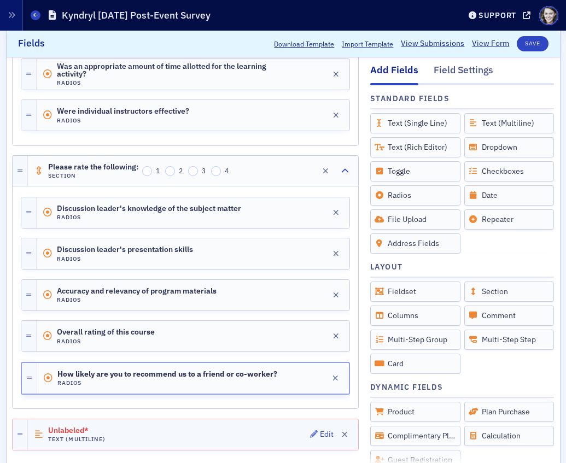
click at [143, 432] on div "Unlabeled* Text (Multiline) Edit" at bounding box center [193, 435] width 330 height 31
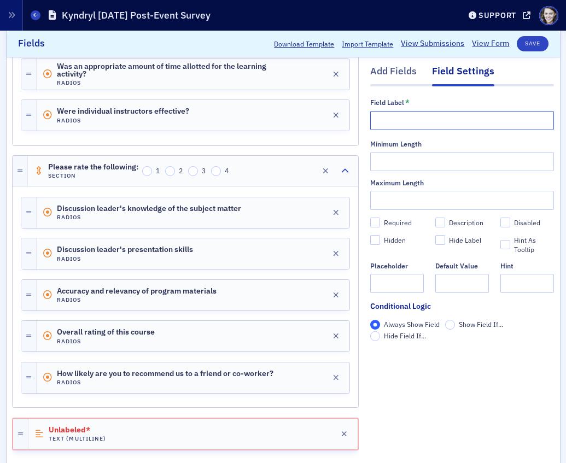
click at [408, 125] on input "text" at bounding box center [462, 120] width 184 height 19
paste input "What did you like most about the session?"
type input "What did you like most about the session?"
click at [384, 225] on div "Required" at bounding box center [398, 222] width 28 height 9
click at [380, 225] on input "Required" at bounding box center [375, 223] width 10 height 10
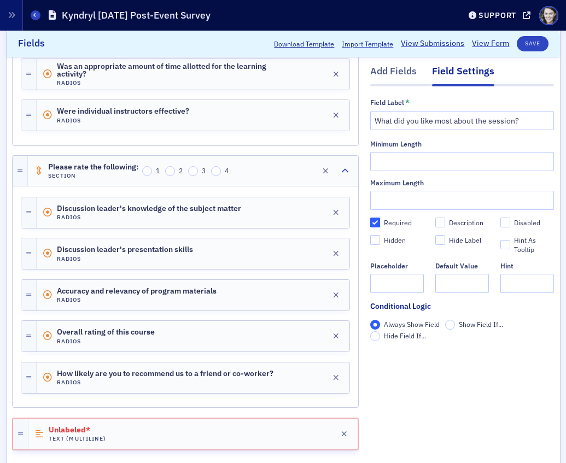
checkbox input "true"
type input "required"
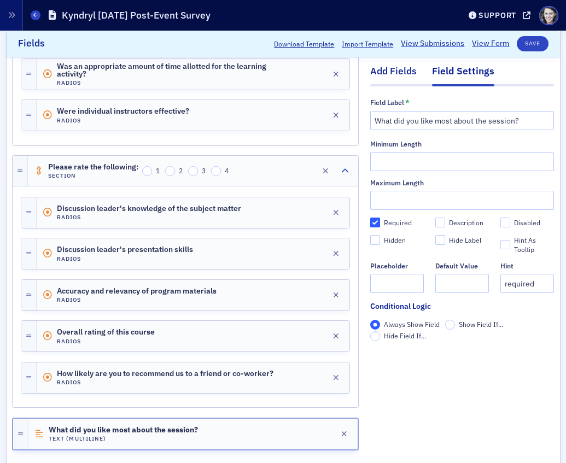
click at [406, 77] on div "Add Fields" at bounding box center [393, 75] width 46 height 20
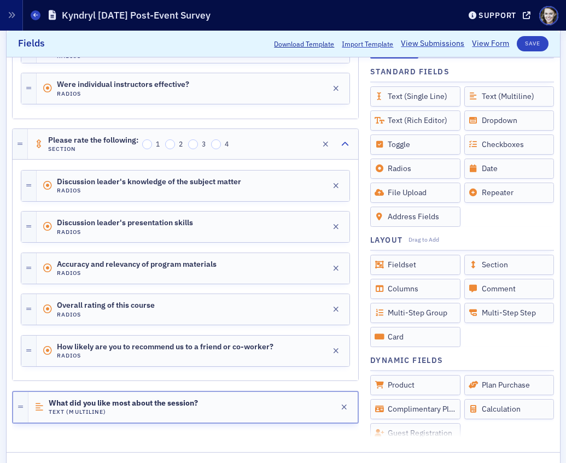
scroll to position [350, 0]
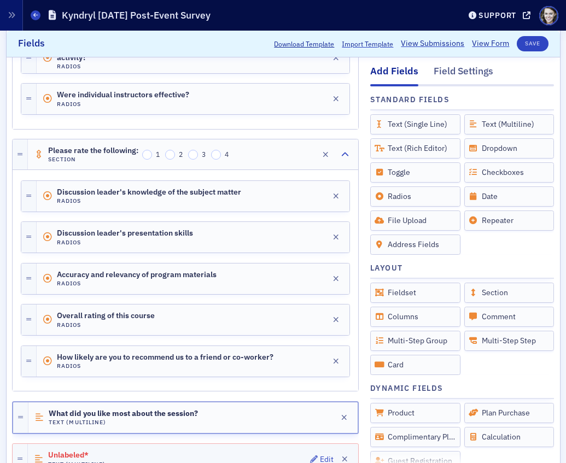
click at [184, 452] on div "Unlabeled* Text (Multiline) Edit" at bounding box center [193, 459] width 330 height 31
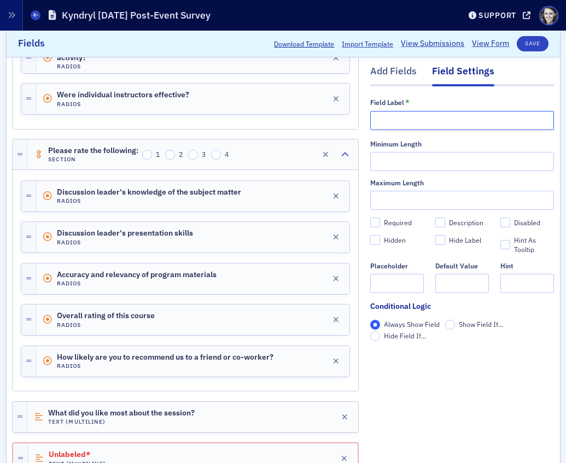
click at [435, 112] on input "text" at bounding box center [462, 120] width 184 height 19
paste input "What would you have liked to spend more time on?"
type input "What would you have liked to spend more time on?"
click at [377, 223] on input "Required" at bounding box center [375, 223] width 10 height 10
checkbox input "true"
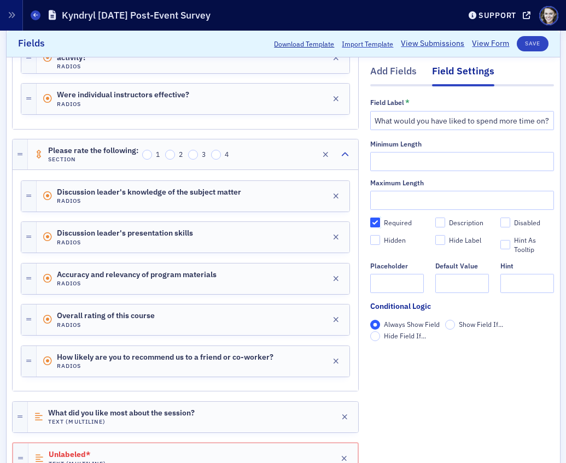
type input "required"
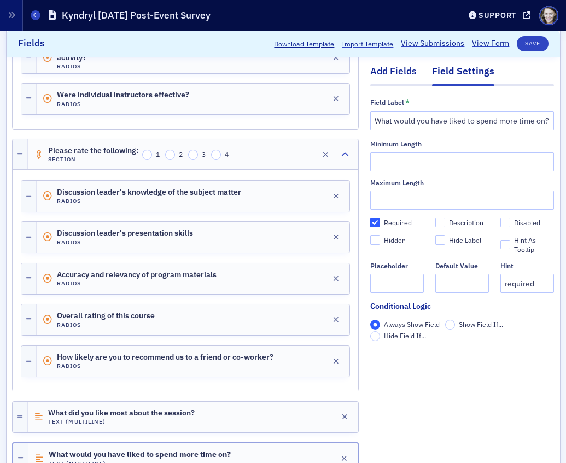
click at [399, 74] on div "Add Fields" at bounding box center [393, 75] width 46 height 20
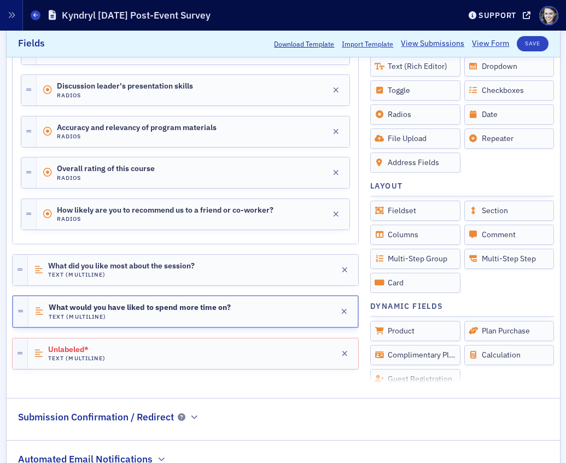
scroll to position [502, 0]
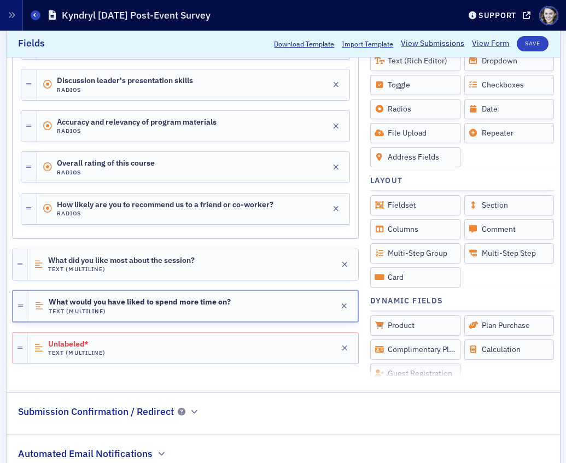
click at [125, 331] on div at bounding box center [185, 328] width 347 height 10
click at [125, 343] on div "Unlabeled* Text (Multiline) Edit" at bounding box center [193, 348] width 330 height 31
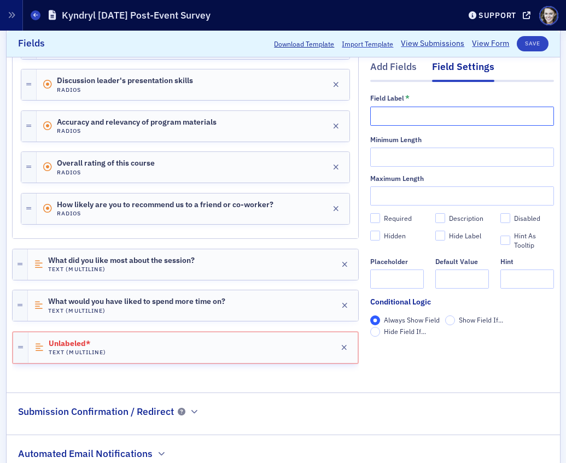
click at [418, 115] on input "text" at bounding box center [462, 116] width 184 height 19
paste input "What could be improved?"
type input "What could be improved?"
click at [200, 298] on span "What would you have liked to spend more time on?" at bounding box center [136, 302] width 177 height 9
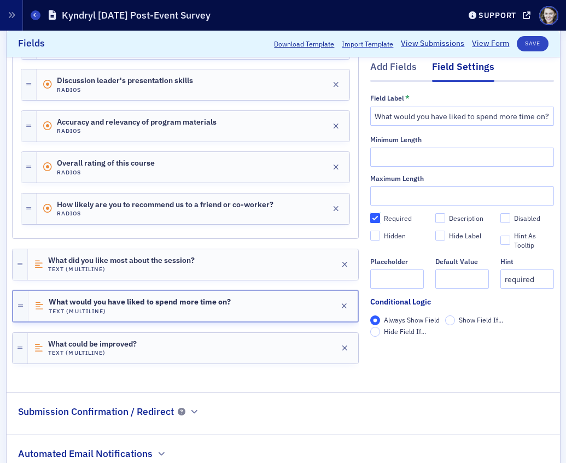
click at [375, 218] on input "Required" at bounding box center [375, 218] width 10 height 10
checkbox input "false"
click at [212, 258] on div "What did you like most about the session? Text (Multiline) Edit" at bounding box center [193, 264] width 330 height 31
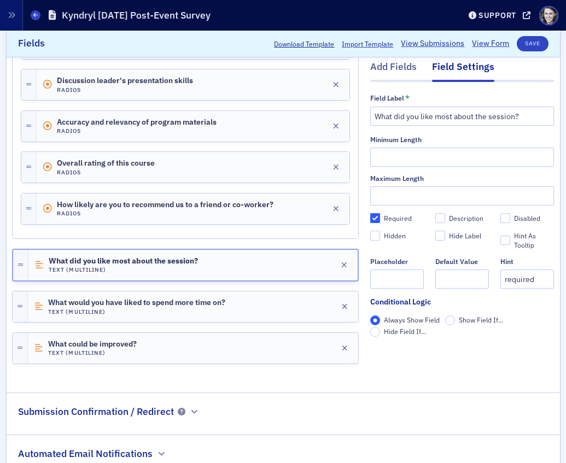
click at [374, 214] on input "Required" at bounding box center [375, 218] width 10 height 10
checkbox input "false"
click at [139, 350] on div "What could be improved? Text (Multiline) Edit" at bounding box center [193, 348] width 330 height 31
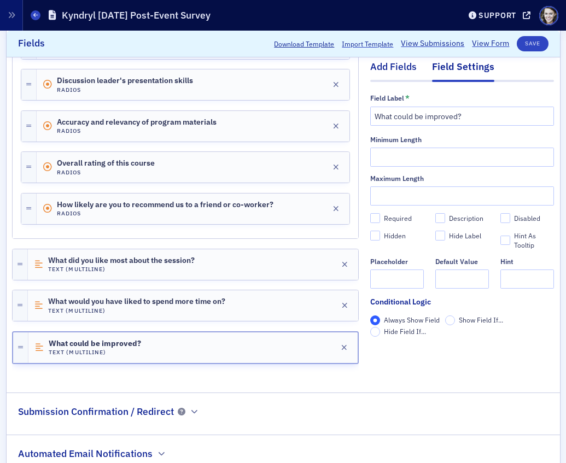
click at [397, 76] on div "Add Fields" at bounding box center [393, 70] width 46 height 20
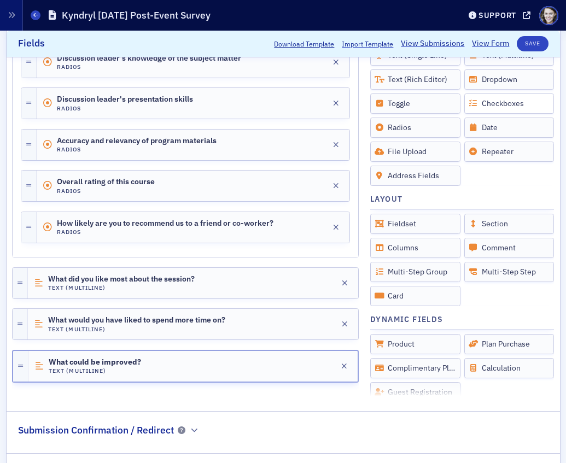
scroll to position [450, 0]
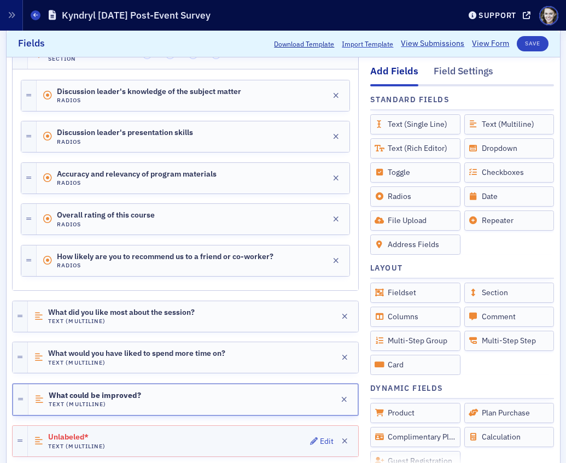
click at [159, 441] on div "Unlabeled* Text (Multiline) Edit" at bounding box center [193, 441] width 330 height 31
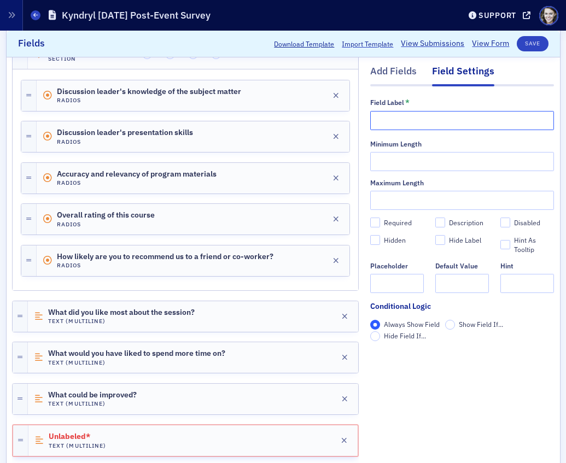
click at [405, 119] on input "text" at bounding box center [462, 120] width 184 height 19
paste input "What other topics would you like to receive training on?"
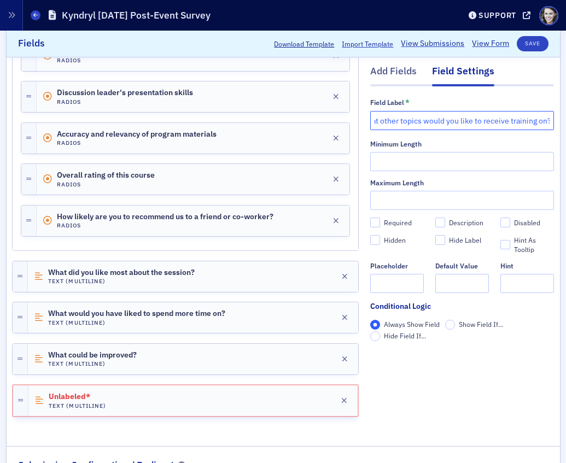
scroll to position [506, 0]
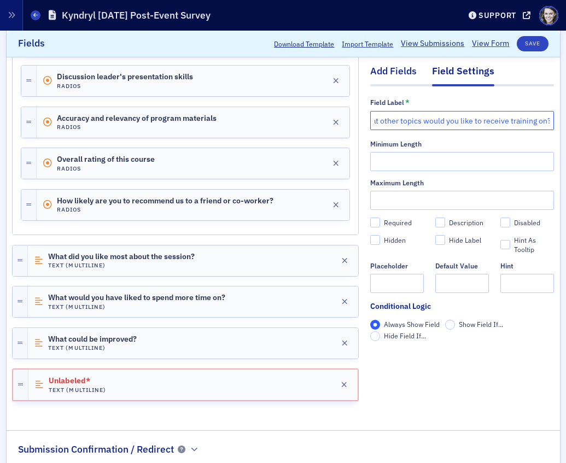
type input "What other topics would you like to receive training on?"
click at [408, 72] on div "Add Fields" at bounding box center [393, 75] width 46 height 20
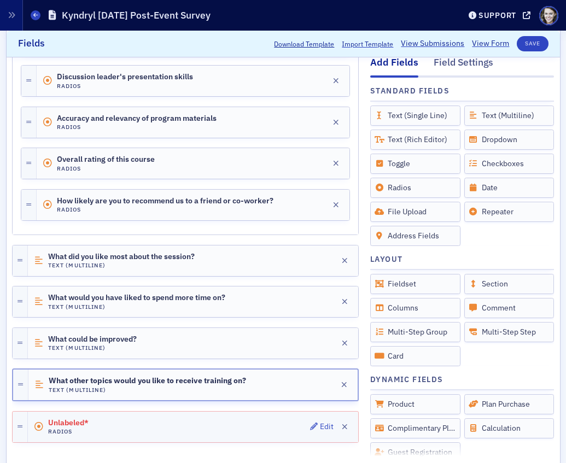
click at [160, 426] on div "Unlabeled* Radios Edit" at bounding box center [193, 427] width 330 height 31
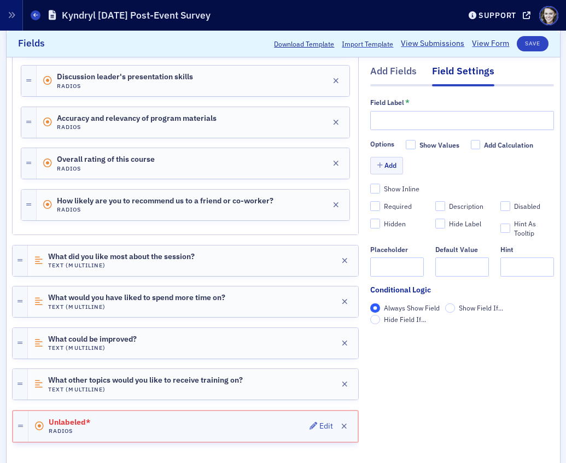
click at [147, 421] on div "Unlabeled* Radios Edit" at bounding box center [192, 426] width 329 height 31
click at [439, 117] on input "text" at bounding box center [462, 120] width 184 height 19
paste input "Would you like to take another course from this instructor?"
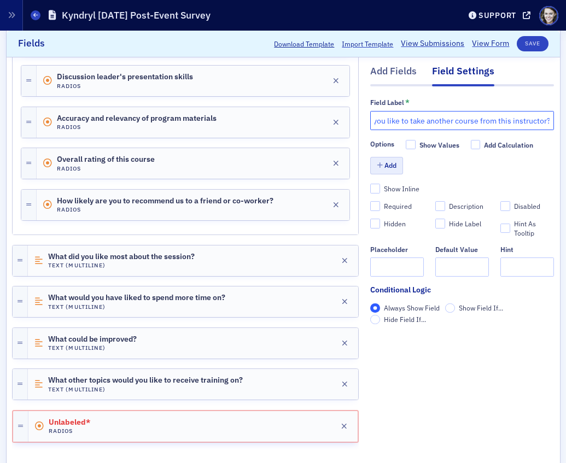
type input "Would you like to take another course from this instructor?"
click at [394, 159] on button "Add" at bounding box center [386, 166] width 33 height 17
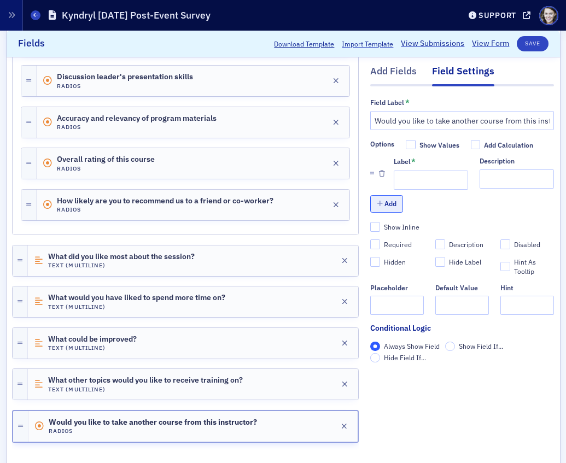
click at [385, 206] on button "Add" at bounding box center [386, 204] width 33 height 17
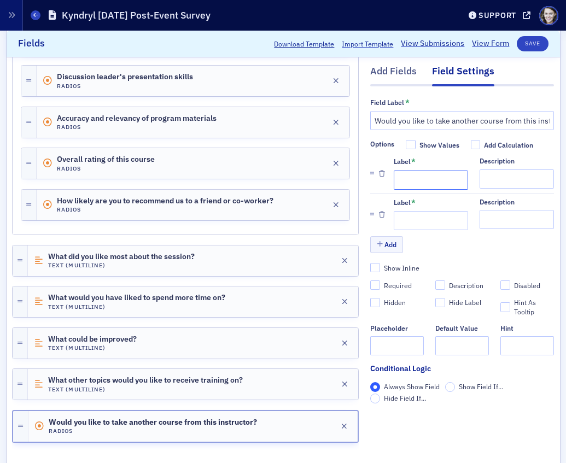
click at [417, 179] on input "Label *" at bounding box center [431, 180] width 74 height 19
type input "Yes"
click at [427, 222] on input "Label *" at bounding box center [431, 221] width 74 height 19
type input "No"
click at [409, 70] on div "Add Fields" at bounding box center [393, 75] width 46 height 20
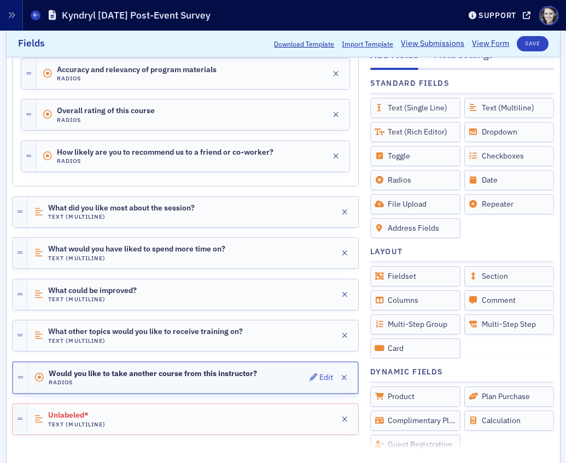
scroll to position [573, 0]
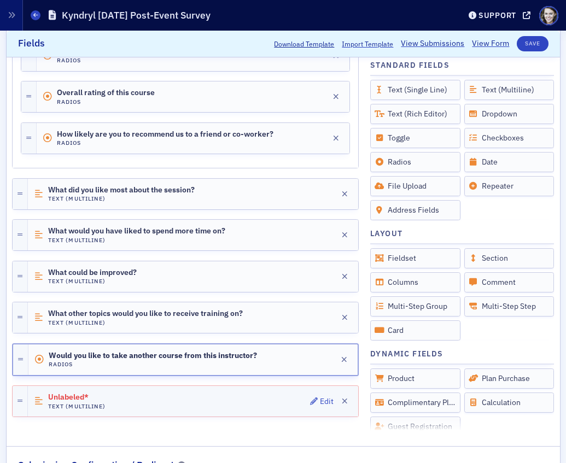
click at [82, 401] on span "Unlabeled*" at bounding box center [78, 397] width 61 height 9
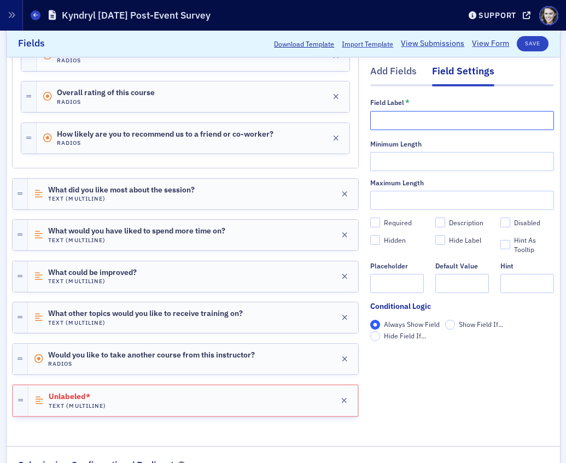
click at [409, 113] on input "text" at bounding box center [462, 120] width 184 height 19
paste input "Comments"
type input "Comments"
click at [531, 40] on button "Save" at bounding box center [532, 43] width 31 height 15
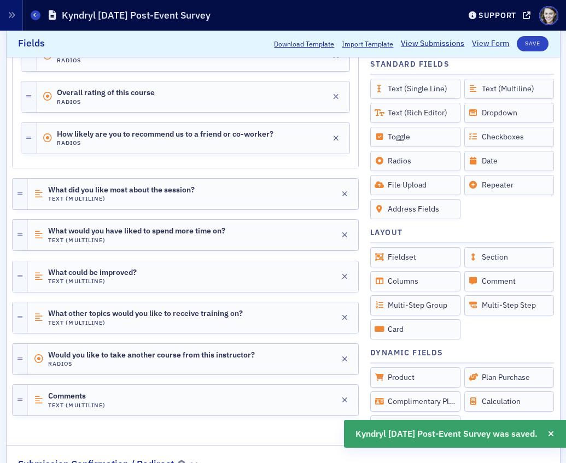
click at [493, 45] on link "View Form" at bounding box center [490, 43] width 37 height 11
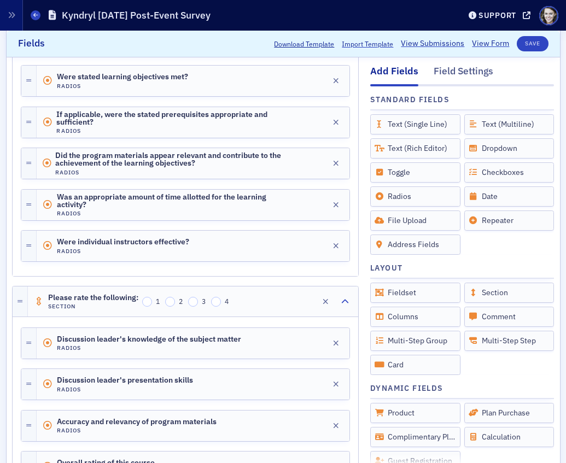
scroll to position [183, 0]
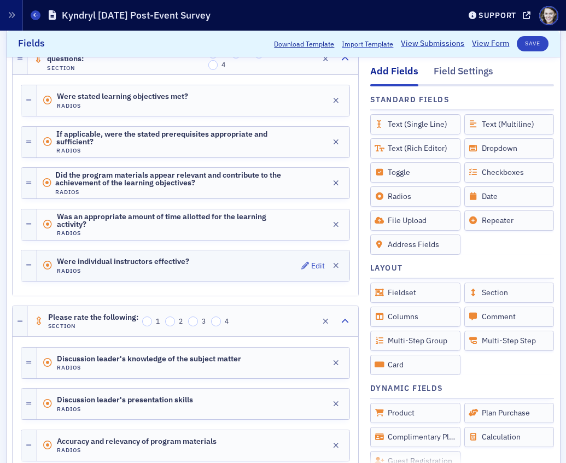
click at [227, 264] on div "Were individual instructors effective? Radios Edit" at bounding box center [193, 266] width 313 height 31
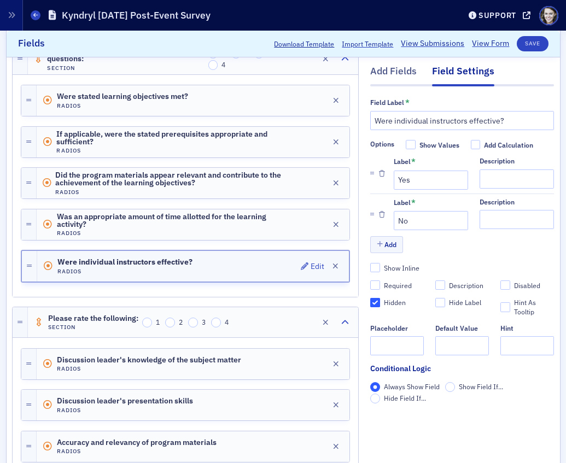
click at [274, 260] on div "Were individual instructors effective? Radios Edit" at bounding box center [193, 266] width 312 height 31
click at [376, 284] on input "Required" at bounding box center [375, 286] width 10 height 10
checkbox input "true"
type input "required"
click at [376, 300] on input "Hidden" at bounding box center [375, 303] width 10 height 10
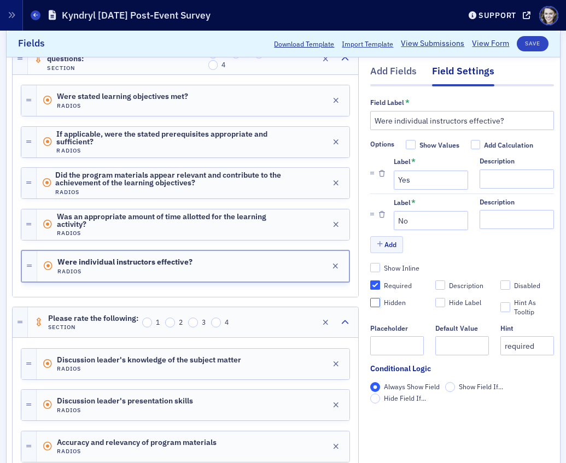
checkbox input "false"
click at [532, 41] on button "Save" at bounding box center [532, 43] width 31 height 15
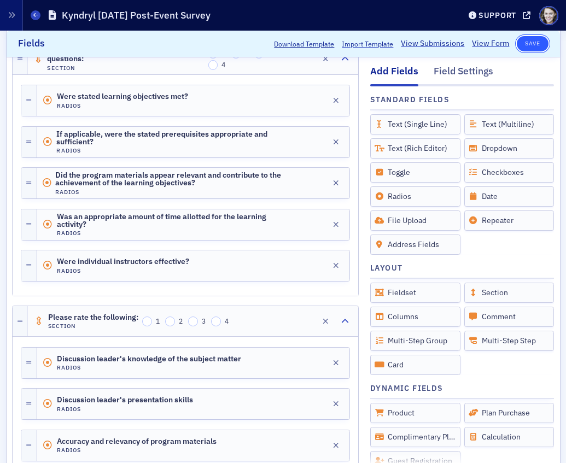
click at [533, 45] on button "Save" at bounding box center [532, 43] width 31 height 15
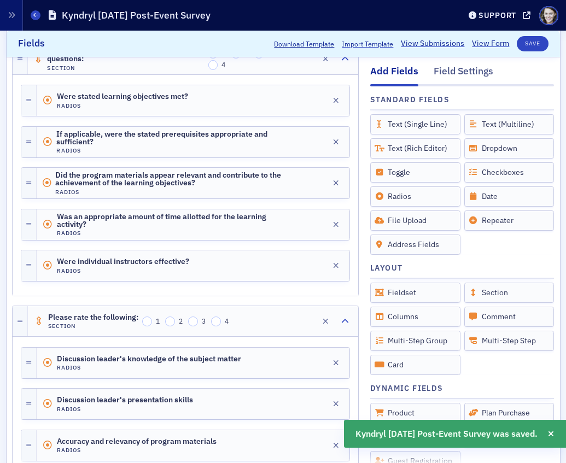
click at [30, 19] on header "Forms Kyndryl 8/19/2025 Post-Event Survey Support blionline.org" at bounding box center [283, 15] width 566 height 31
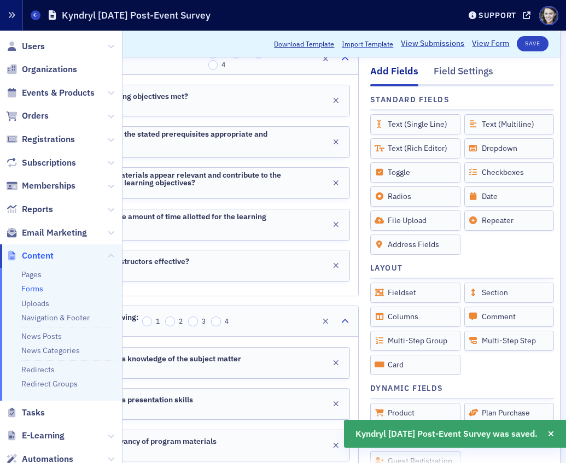
click at [5, 19] on button "button" at bounding box center [11, 15] width 23 height 31
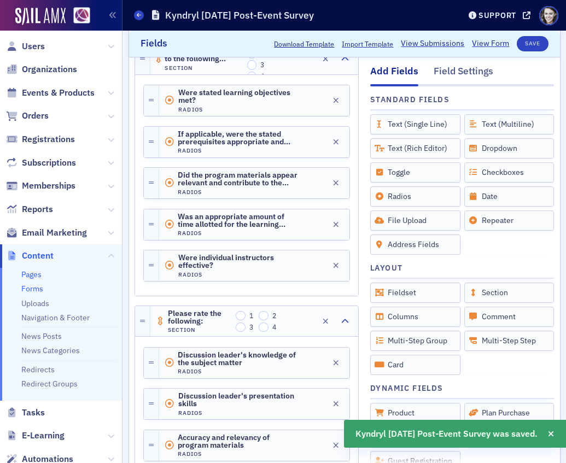
click at [33, 276] on link "Pages" at bounding box center [31, 275] width 20 height 10
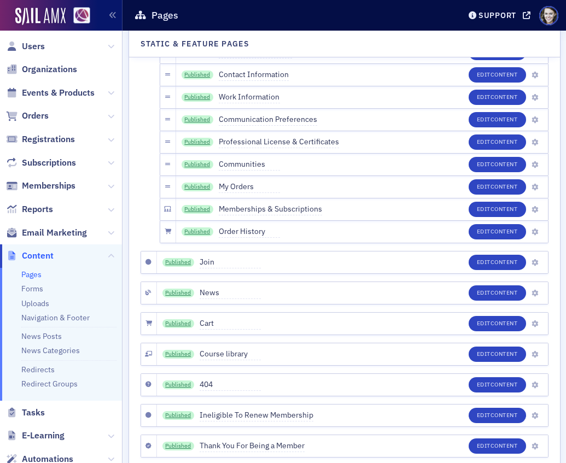
scroll to position [3874, 0]
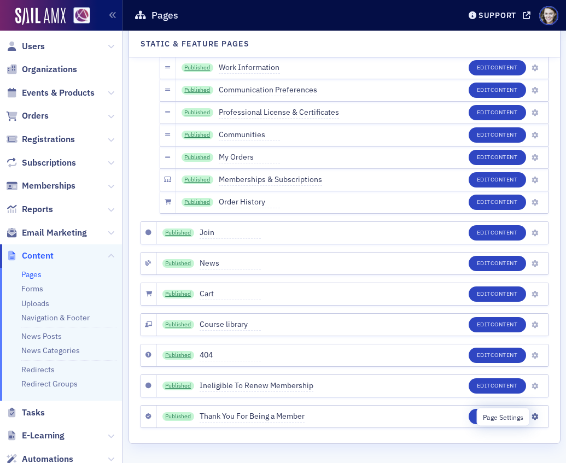
click at [526, 417] on div "Edit Content" at bounding box center [505, 416] width 72 height 15
click at [507, 417] on span "Content" at bounding box center [504, 416] width 27 height 8
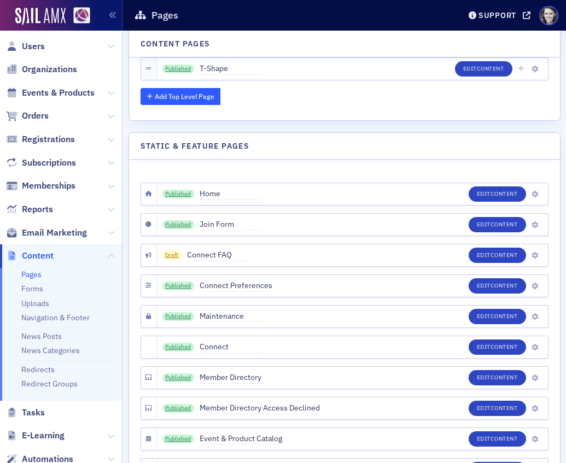
scroll to position [3224, 0]
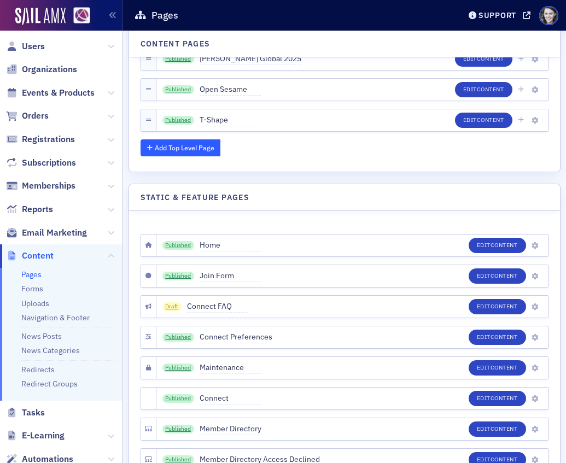
click at [205, 153] on button "Add Top Level Page" at bounding box center [181, 147] width 80 height 17
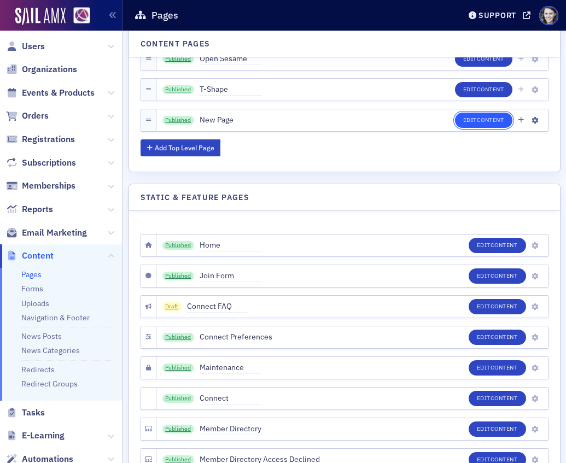
click at [477, 119] on span "Content" at bounding box center [490, 120] width 27 height 8
click at [535, 121] on icon "button" at bounding box center [535, 121] width 7 height 7
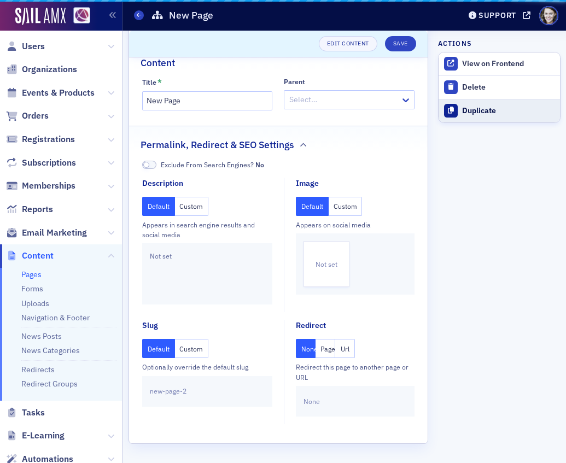
scroll to position [74, 0]
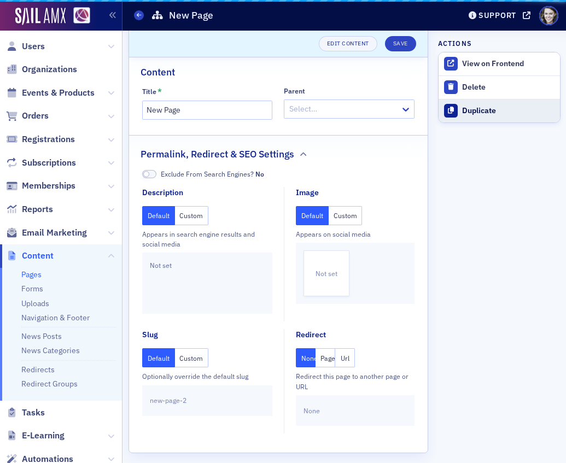
click at [504, 120] on button "Duplicate" at bounding box center [499, 111] width 121 height 24
type input "Duplicate of New Page"
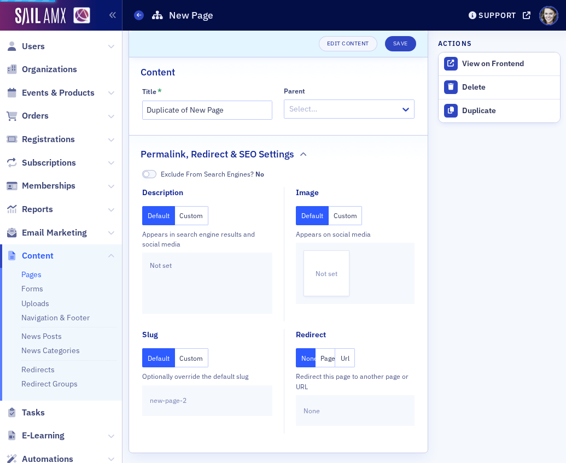
scroll to position [62, 0]
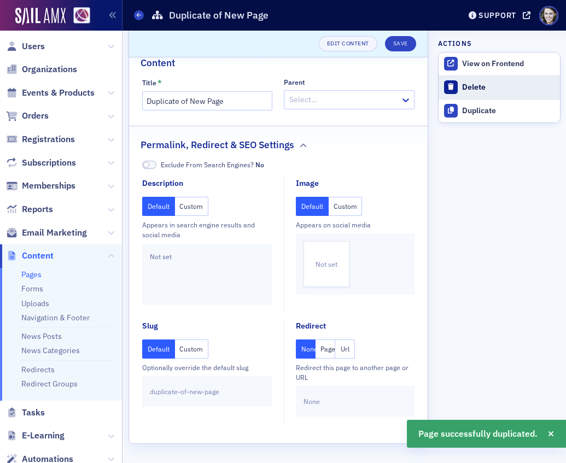
click at [490, 85] on div "Delete" at bounding box center [508, 88] width 92 height 10
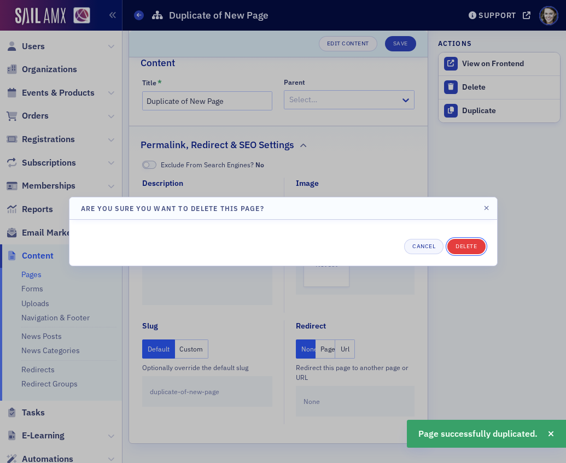
click at [456, 245] on button "Delete" at bounding box center [466, 246] width 38 height 15
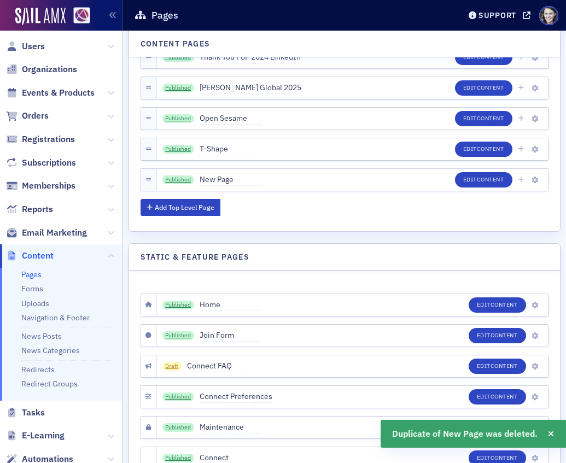
scroll to position [3209, 0]
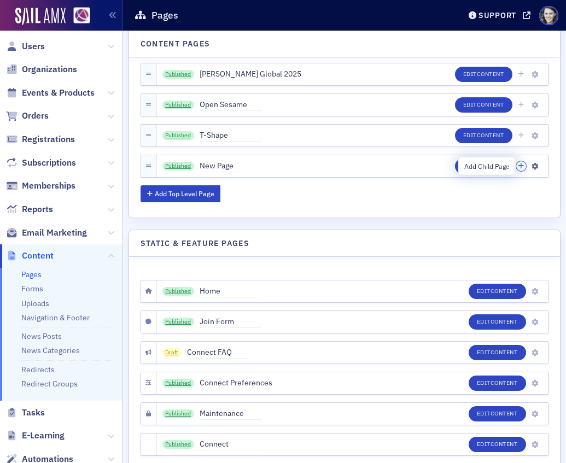
click at [520, 165] on icon "button" at bounding box center [521, 166] width 6 height 7
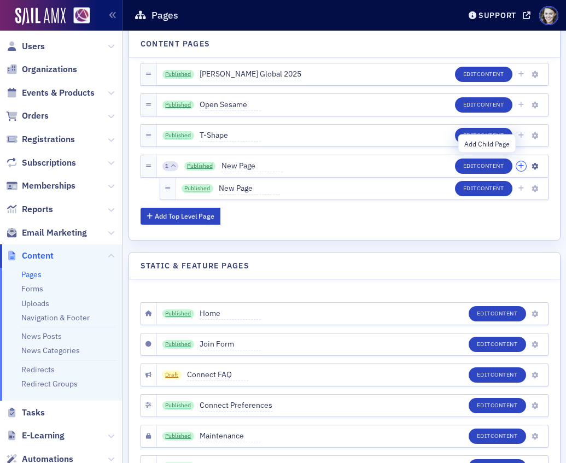
scroll to position [3231, 0]
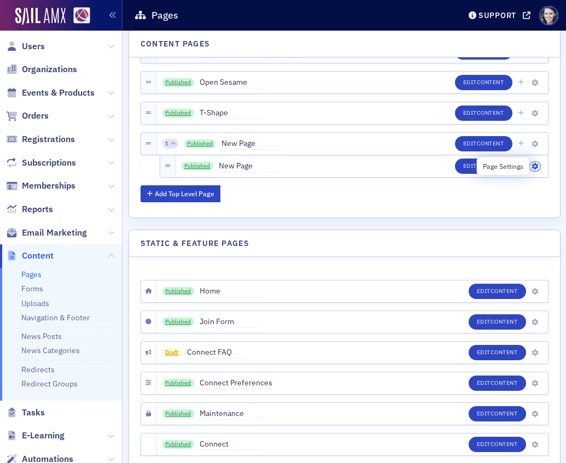
click at [532, 169] on icon "button" at bounding box center [535, 167] width 7 height 7
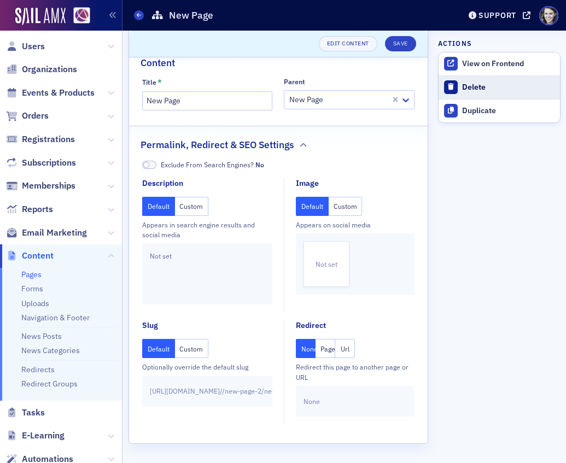
click at [469, 90] on div "Delete" at bounding box center [508, 88] width 92 height 10
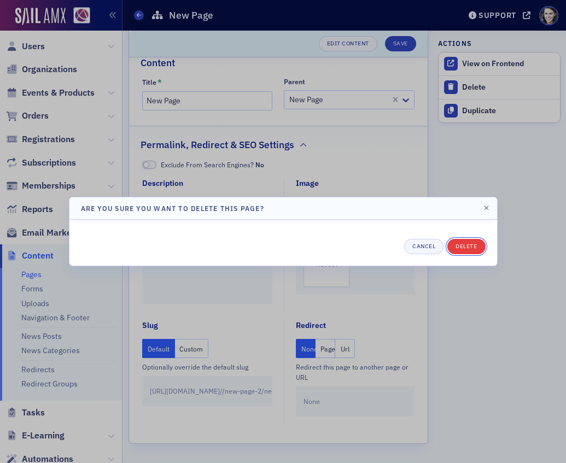
click at [455, 243] on button "Delete" at bounding box center [466, 246] width 38 height 15
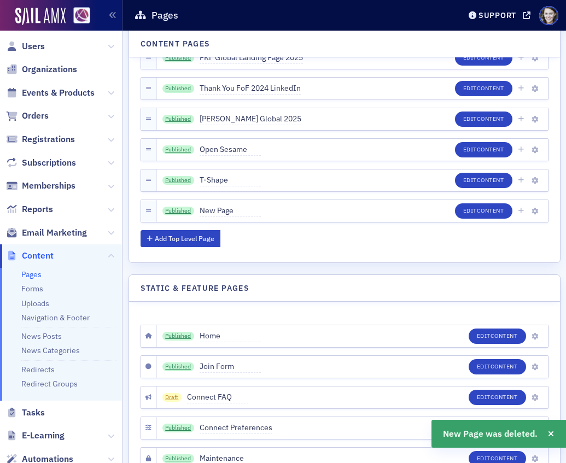
scroll to position [3133, 0]
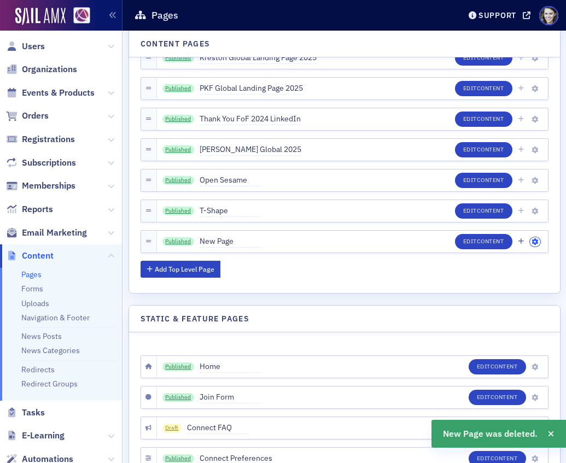
click at [537, 242] on icon "button" at bounding box center [535, 242] width 7 height 7
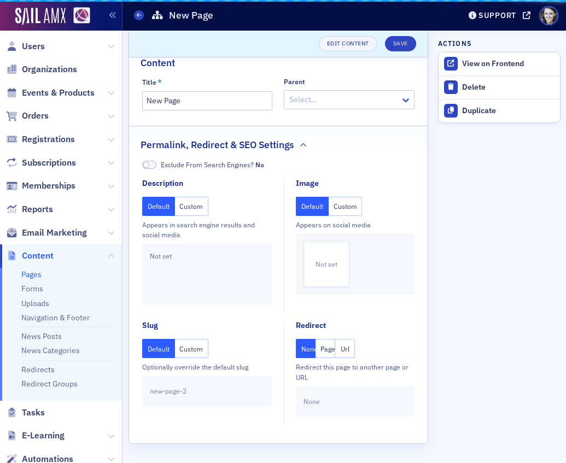
scroll to position [74, 0]
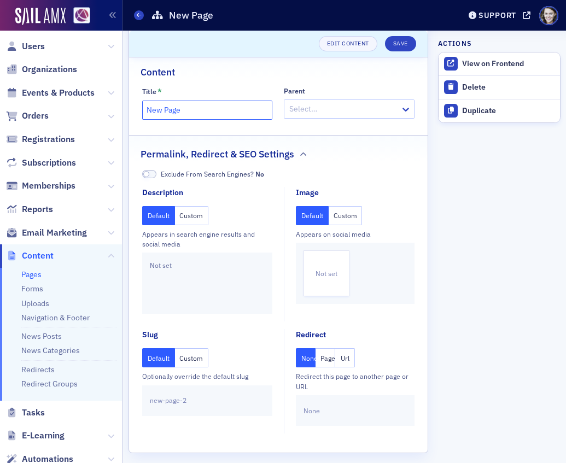
click at [191, 101] on input "New Page" at bounding box center [207, 110] width 130 height 19
paste input "Were individual instructors effective?"
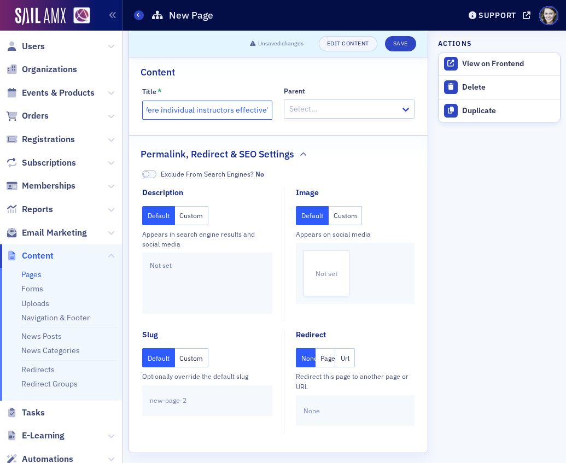
click at [191, 101] on input "Were individual instructors effective?" at bounding box center [207, 110] width 130 height 19
click at [192, 101] on input "Kyndryl [DATE] Post-Event Survey" at bounding box center [207, 110] width 130 height 19
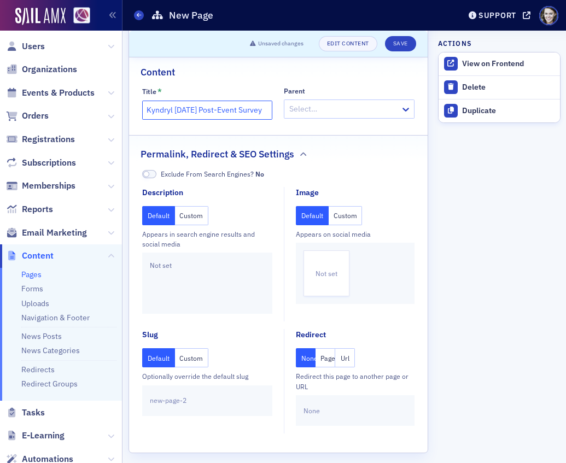
click at [192, 101] on input "Kyndryl [DATE] Post-Event Survey" at bounding box center [207, 110] width 130 height 19
type input "Kyndryl [DATE] Post-Event Survey"
click at [184, 396] on span "new-page-2" at bounding box center [168, 401] width 37 height 10
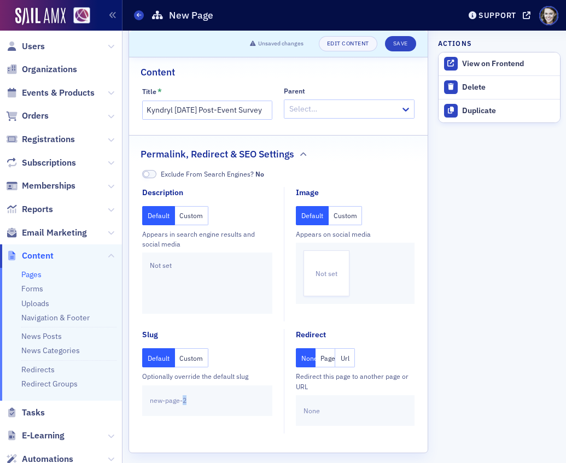
click at [184, 396] on span "new-page-2" at bounding box center [168, 401] width 37 height 10
click at [199, 348] on button "Custom" at bounding box center [192, 357] width 34 height 19
click at [193, 393] on input "text" at bounding box center [207, 400] width 113 height 15
paste input "Kyndryl [DATE] Post-Event Survey"
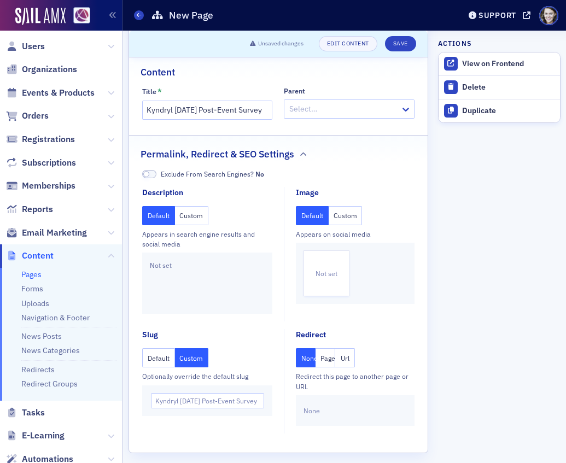
click at [251, 329] on fieldset "Slug Default Custom Optionally override the default slug Kyndryl 8/19/2025 Post…" at bounding box center [210, 381] width 136 height 104
click at [181, 393] on input "Kyndryl [DATE] Post-Event Survey" at bounding box center [207, 400] width 113 height 15
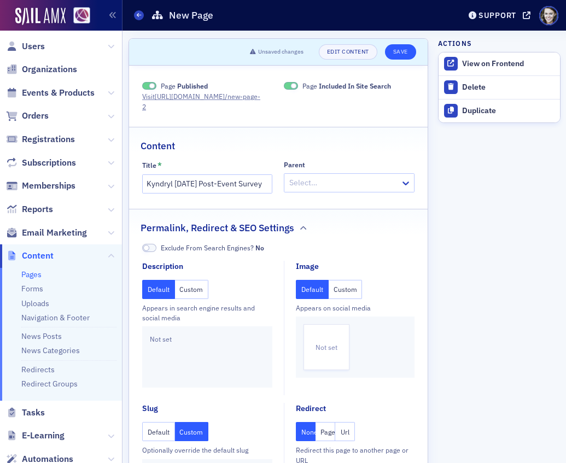
type input "Kyndryl-8-19-2025-Post-Event-Survey"
click at [406, 55] on button "Save" at bounding box center [400, 51] width 31 height 15
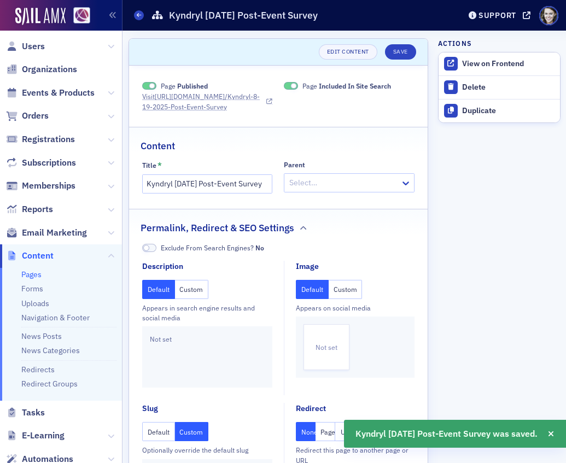
click at [240, 97] on link "Visit https://blionline.org /Kyndryl-8-19-2025-Post-Event-Survey" at bounding box center [207, 101] width 130 height 20
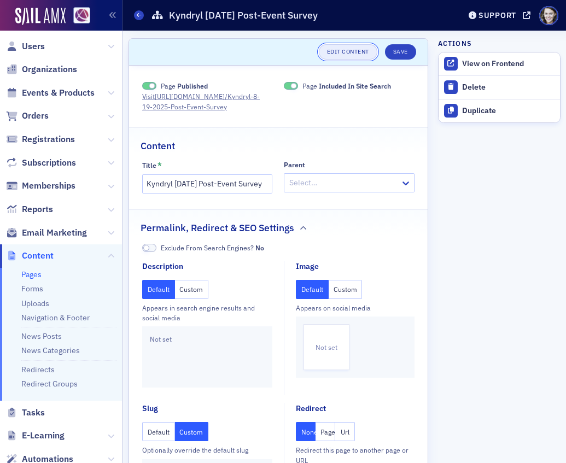
click at [348, 48] on link "Edit Content" at bounding box center [348, 51] width 59 height 15
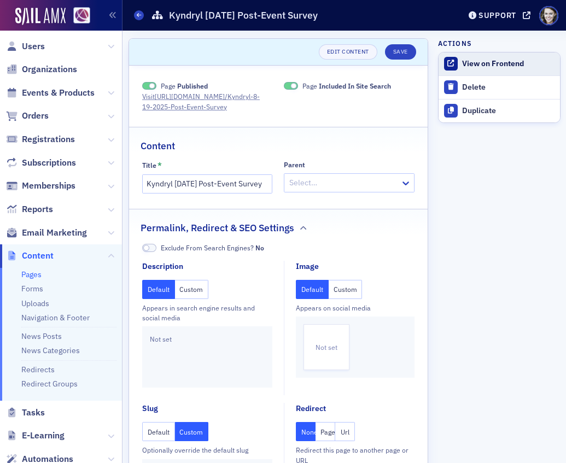
click at [484, 58] on link "View on Frontend" at bounding box center [499, 64] width 121 height 23
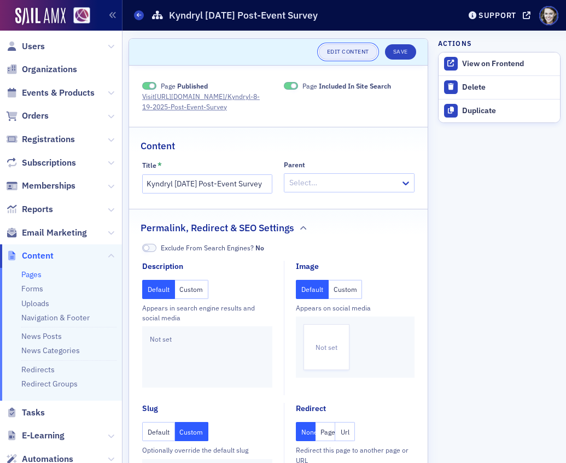
click at [361, 49] on link "Edit Content" at bounding box center [348, 51] width 59 height 15
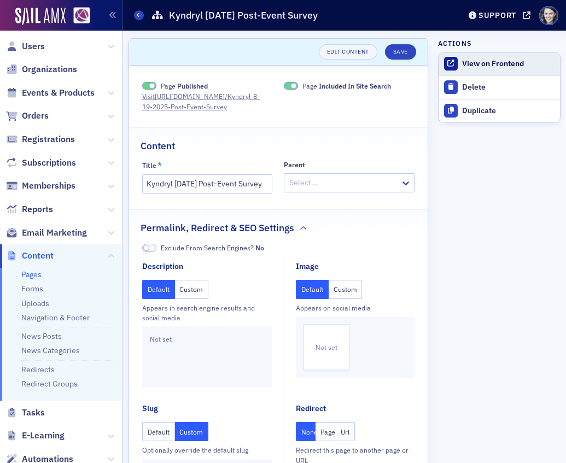
click at [474, 66] on div "View on Frontend" at bounding box center [508, 64] width 92 height 10
click at [412, 54] on button "Save" at bounding box center [400, 51] width 31 height 15
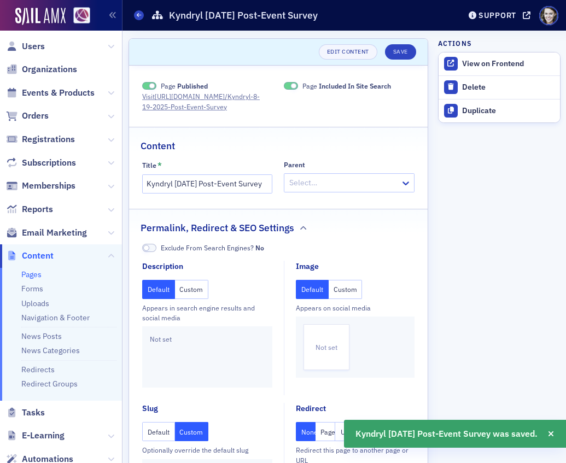
click at [288, 85] on span at bounding box center [291, 86] width 14 height 8
click at [406, 51] on button "Save" at bounding box center [400, 51] width 31 height 15
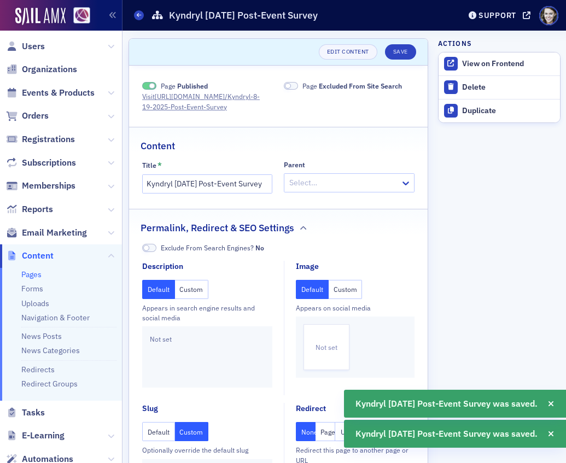
scroll to position [84, 0]
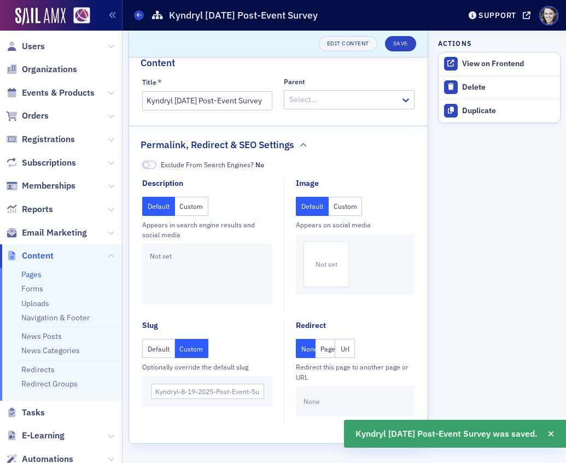
click at [151, 164] on span at bounding box center [149, 165] width 14 height 8
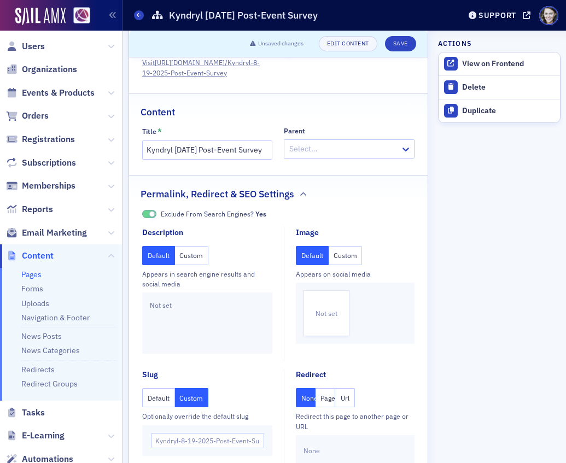
scroll to position [0, 0]
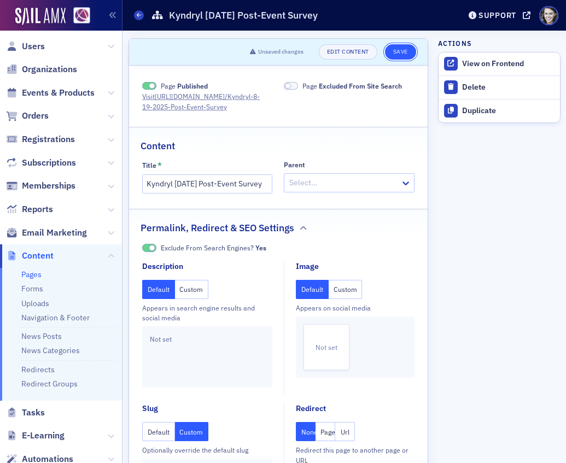
click at [400, 53] on button "Save" at bounding box center [400, 51] width 31 height 15
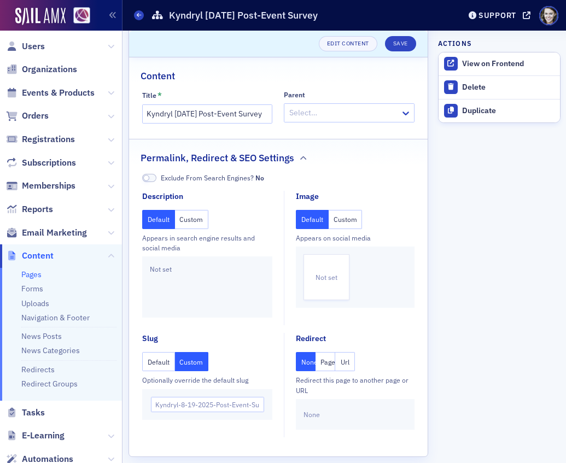
scroll to position [84, 0]
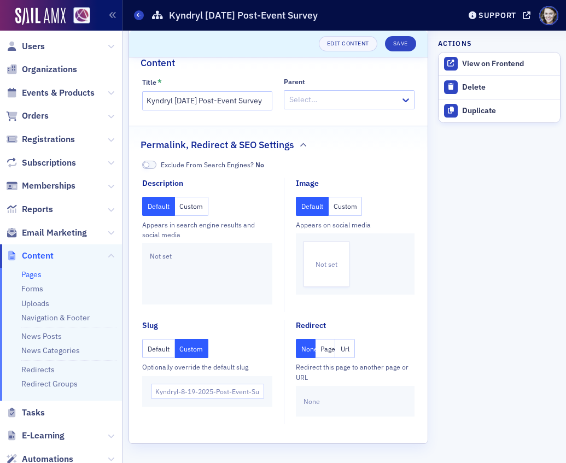
click at [152, 165] on span at bounding box center [149, 165] width 14 height 8
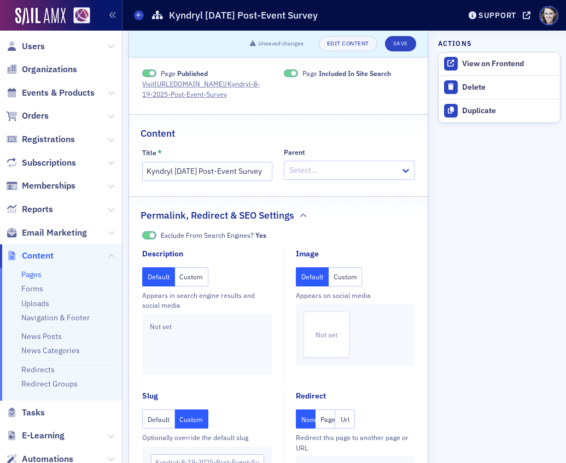
scroll to position [0, 0]
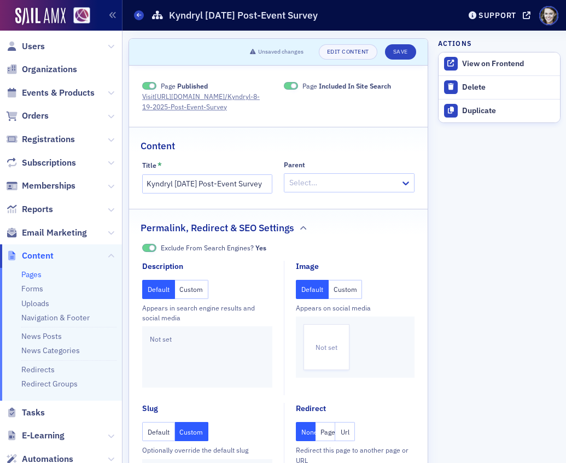
click at [286, 88] on span at bounding box center [291, 86] width 14 height 8
click at [403, 53] on button "Save" at bounding box center [400, 51] width 31 height 15
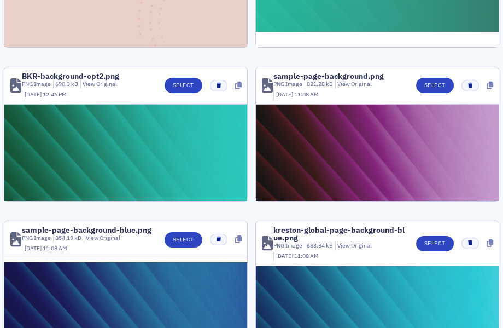
scroll to position [550, 0]
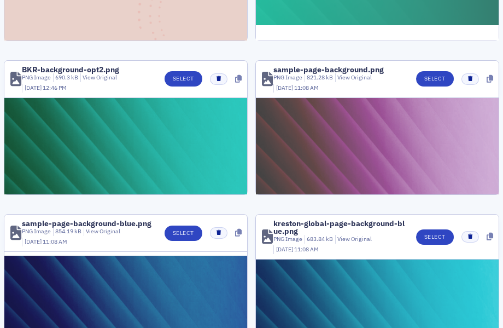
type input "back"
click at [334, 156] on img at bounding box center [377, 146] width 243 height 97
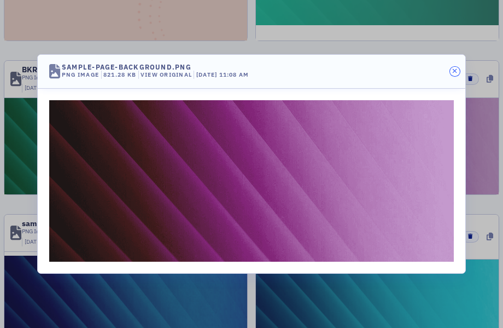
click at [453, 67] on button "button" at bounding box center [455, 72] width 10 height 10
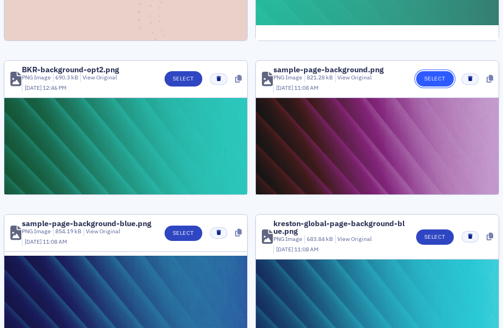
click at [434, 81] on button "Select" at bounding box center [435, 78] width 38 height 15
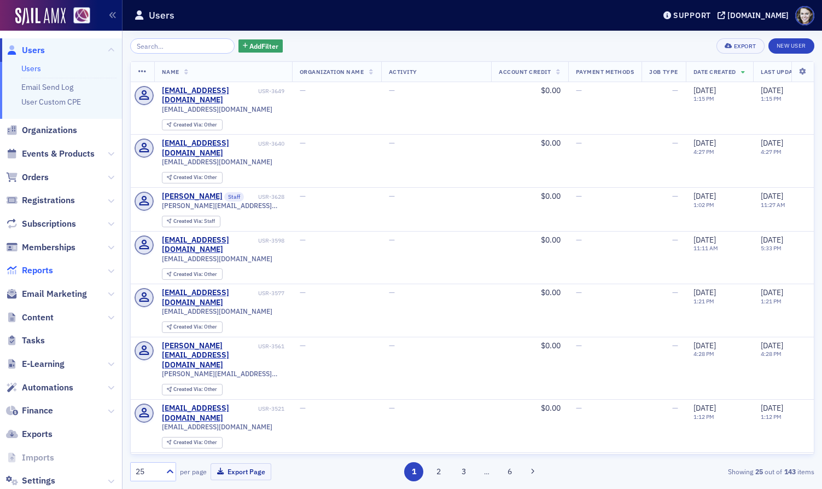
scroll to position [26, 0]
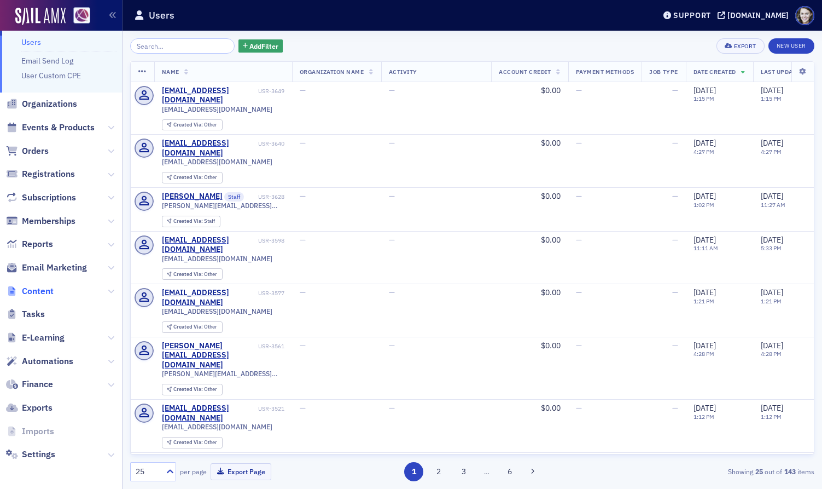
click at [40, 290] on span "Content" at bounding box center [38, 291] width 32 height 12
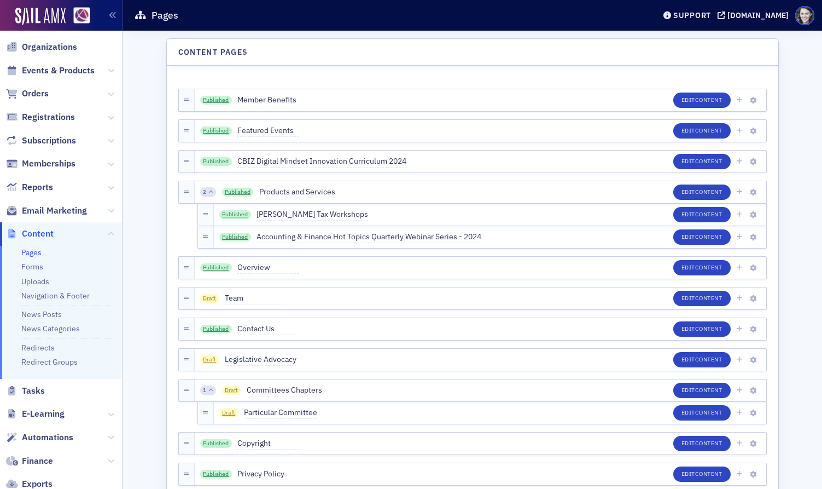
click at [36, 249] on link "Pages" at bounding box center [31, 252] width 20 height 10
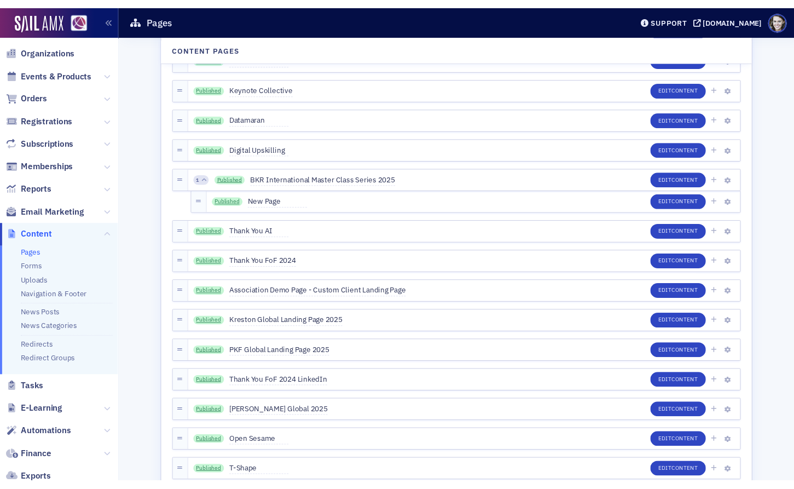
scroll to position [2866, 0]
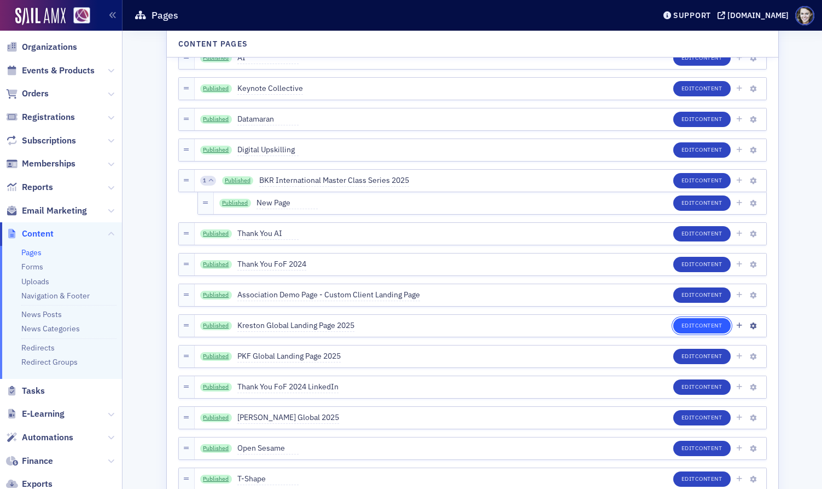
click at [695, 324] on span "Content" at bounding box center [708, 325] width 27 height 8
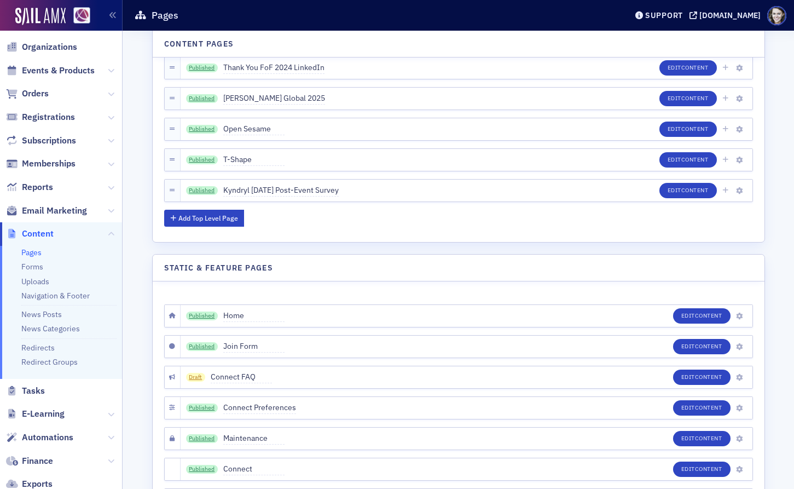
scroll to position [3160, 0]
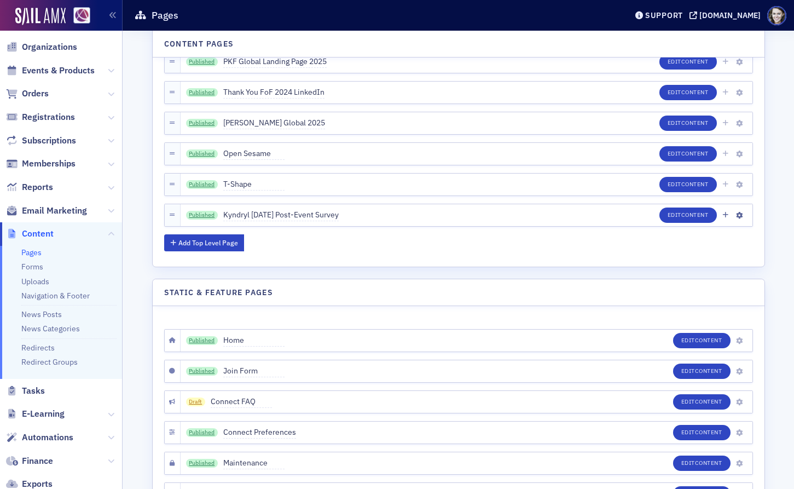
click at [510, 210] on div "Published Kyndryl 8/19/2025 Post-Event Survey Edit Content" at bounding box center [467, 215] width 572 height 22
click at [612, 213] on div "Published Kyndryl 8/19/2025 Post-Event Survey Edit Content" at bounding box center [467, 215] width 572 height 22
click at [311, 212] on span "Kyndryl [DATE] Post-Event Survey" at bounding box center [280, 215] width 115 height 12
click at [741, 216] on icon "button" at bounding box center [739, 215] width 7 height 7
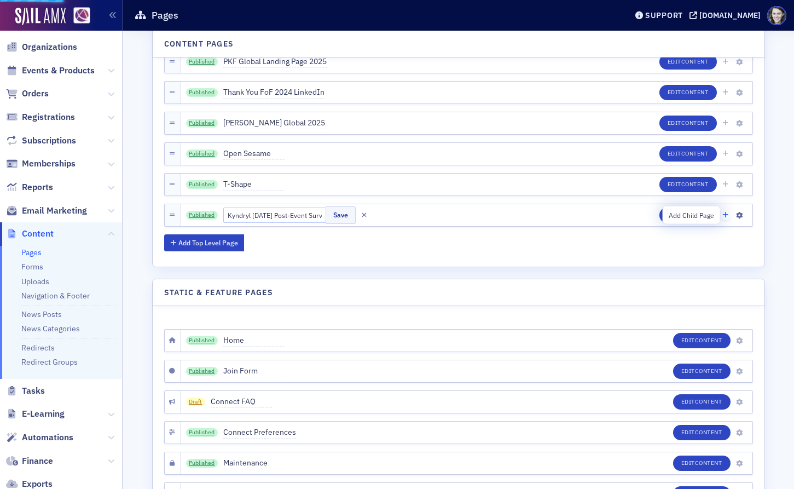
scroll to position [28, 0]
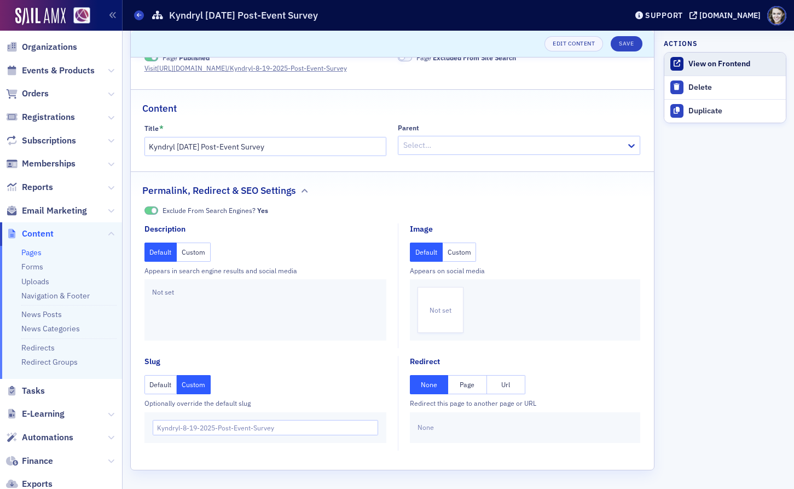
click at [719, 65] on div "View on Frontend" at bounding box center [734, 64] width 92 height 10
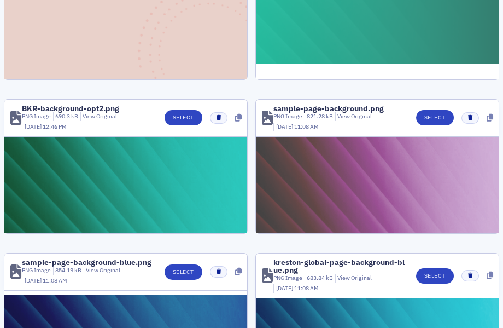
scroll to position [513, 0]
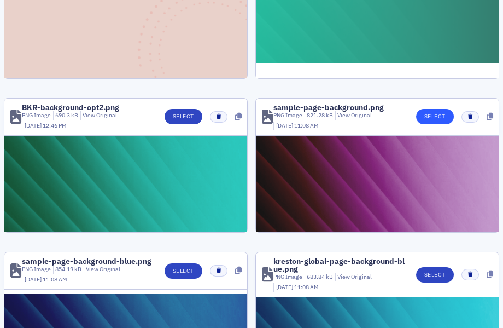
type input "back"
click at [433, 111] on button "Select" at bounding box center [435, 116] width 38 height 15
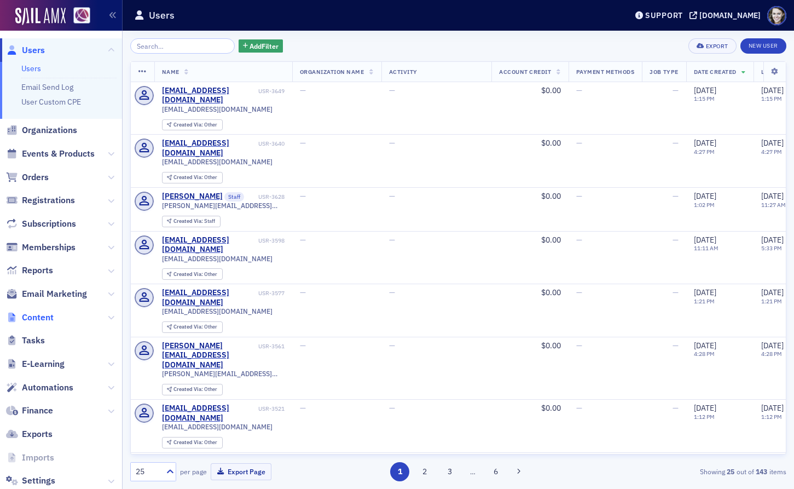
click at [40, 321] on span "Content" at bounding box center [38, 317] width 32 height 12
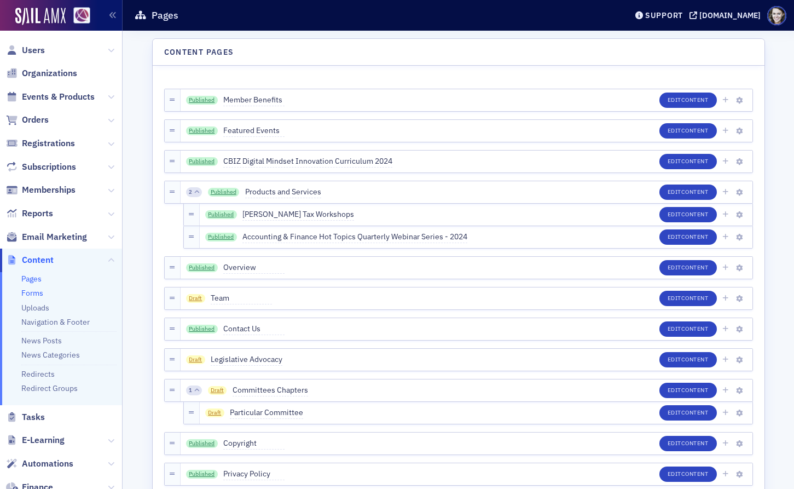
click at [35, 289] on link "Forms" at bounding box center [32, 293] width 22 height 10
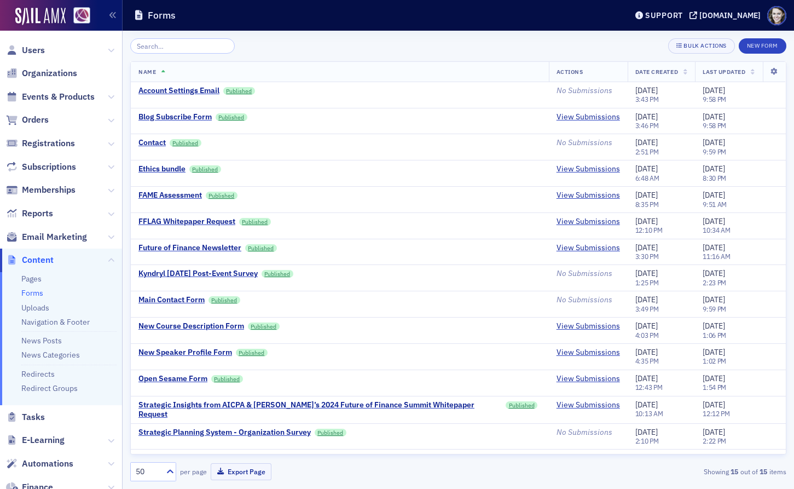
scroll to position [20, 0]
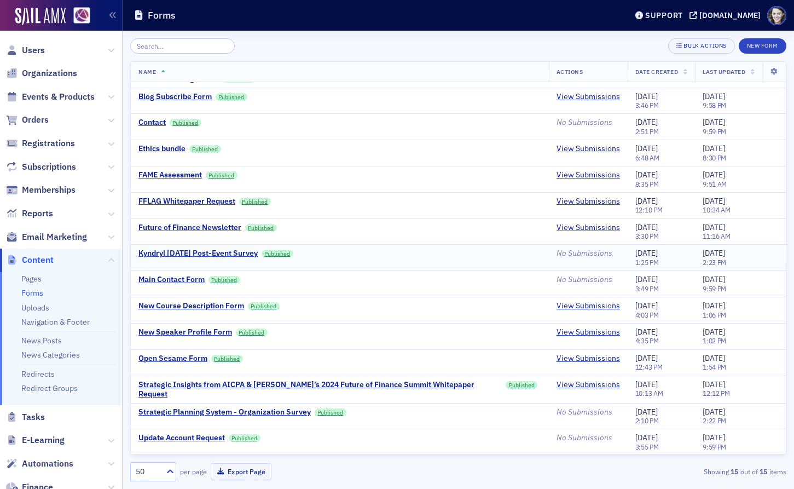
drag, startPoint x: 275, startPoint y: 257, endPoint x: 138, endPoint y: 256, distance: 136.8
click at [138, 256] on td "Kyndryl [DATE] Post-Event Survey Published" at bounding box center [340, 258] width 418 height 26
copy div "Kyndryl [DATE] Post-Event Survey"
